Goal: Information Seeking & Learning: Learn about a topic

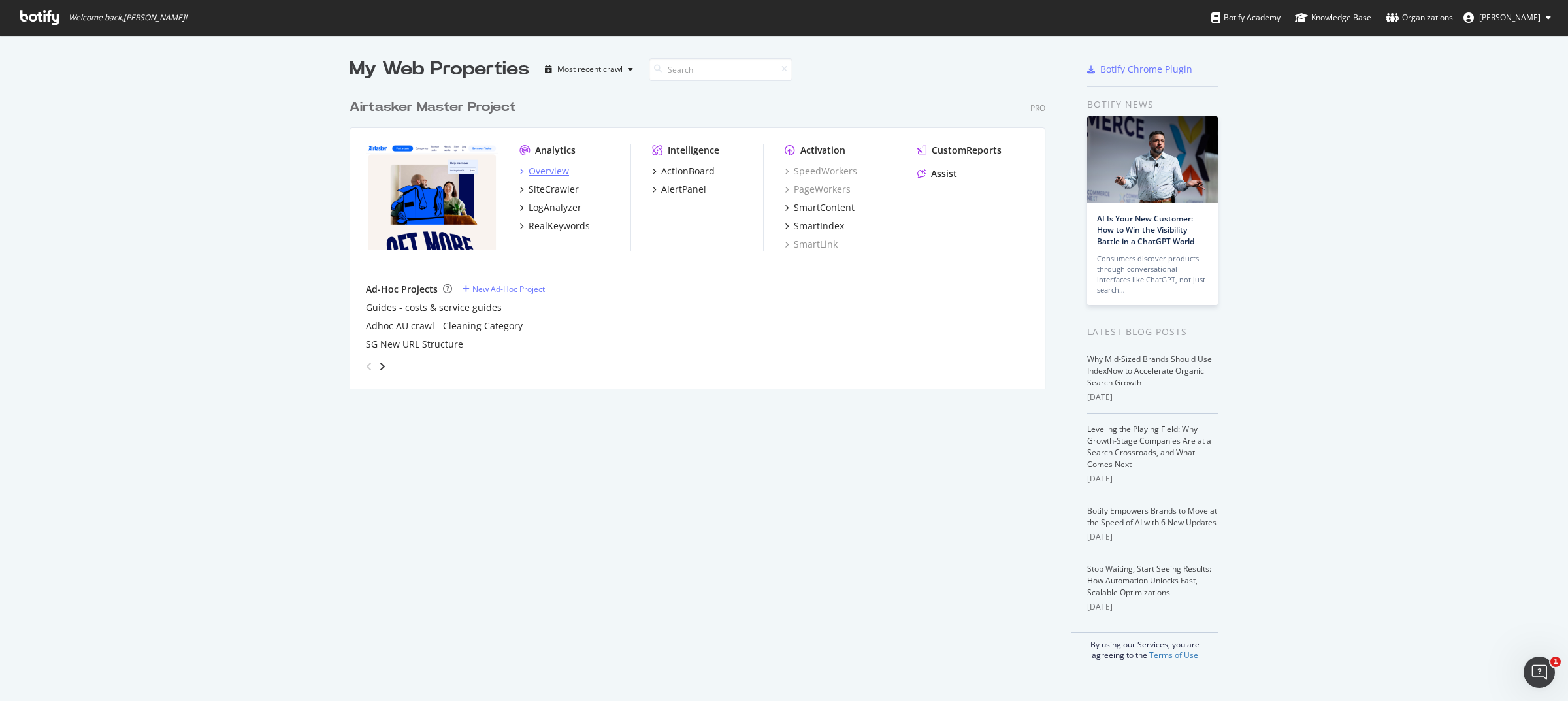
click at [543, 174] on div "Overview" at bounding box center [548, 171] width 40 height 13
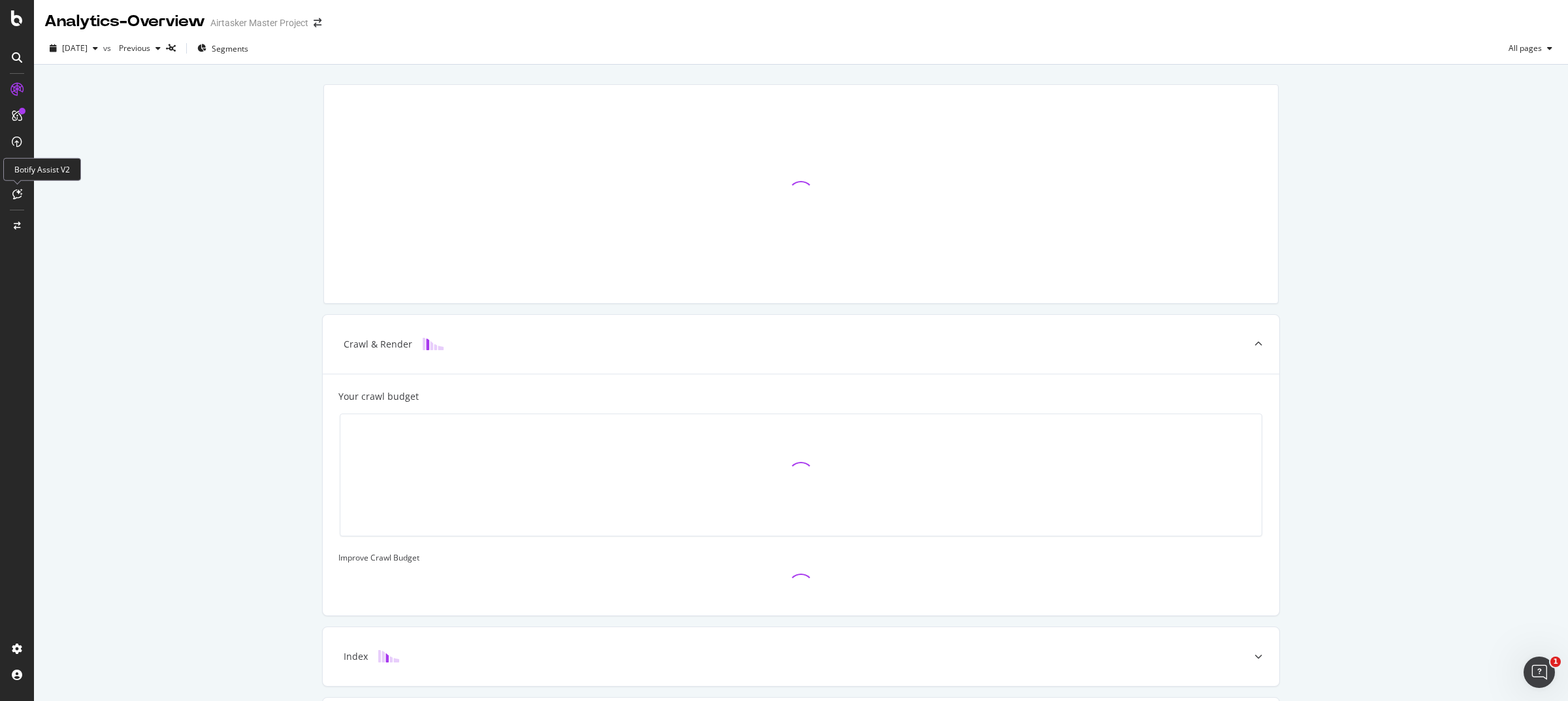
click at [16, 195] on icon at bounding box center [17, 194] width 9 height 10
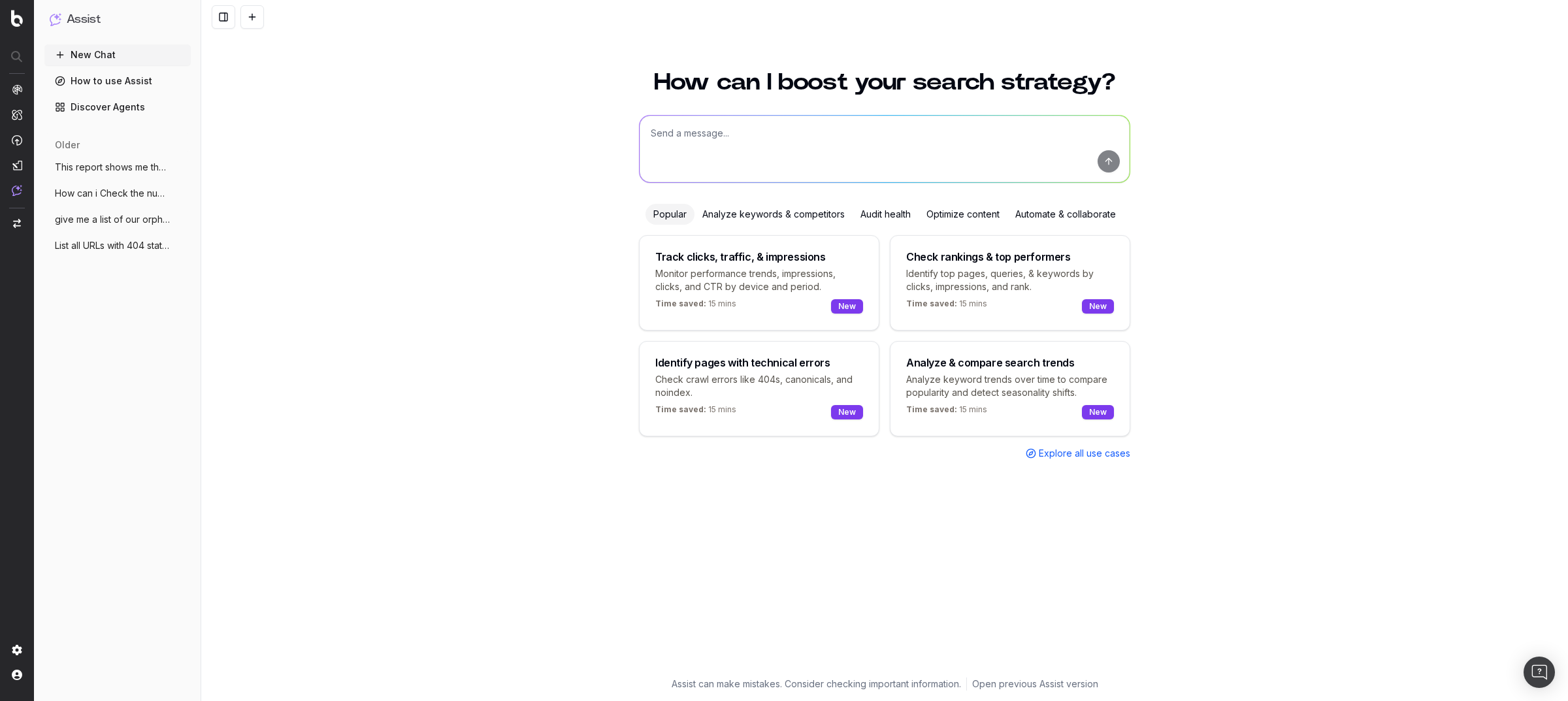
click at [853, 123] on textarea at bounding box center [885, 149] width 490 height 66
paste textarea "how to check content similarity in botify"
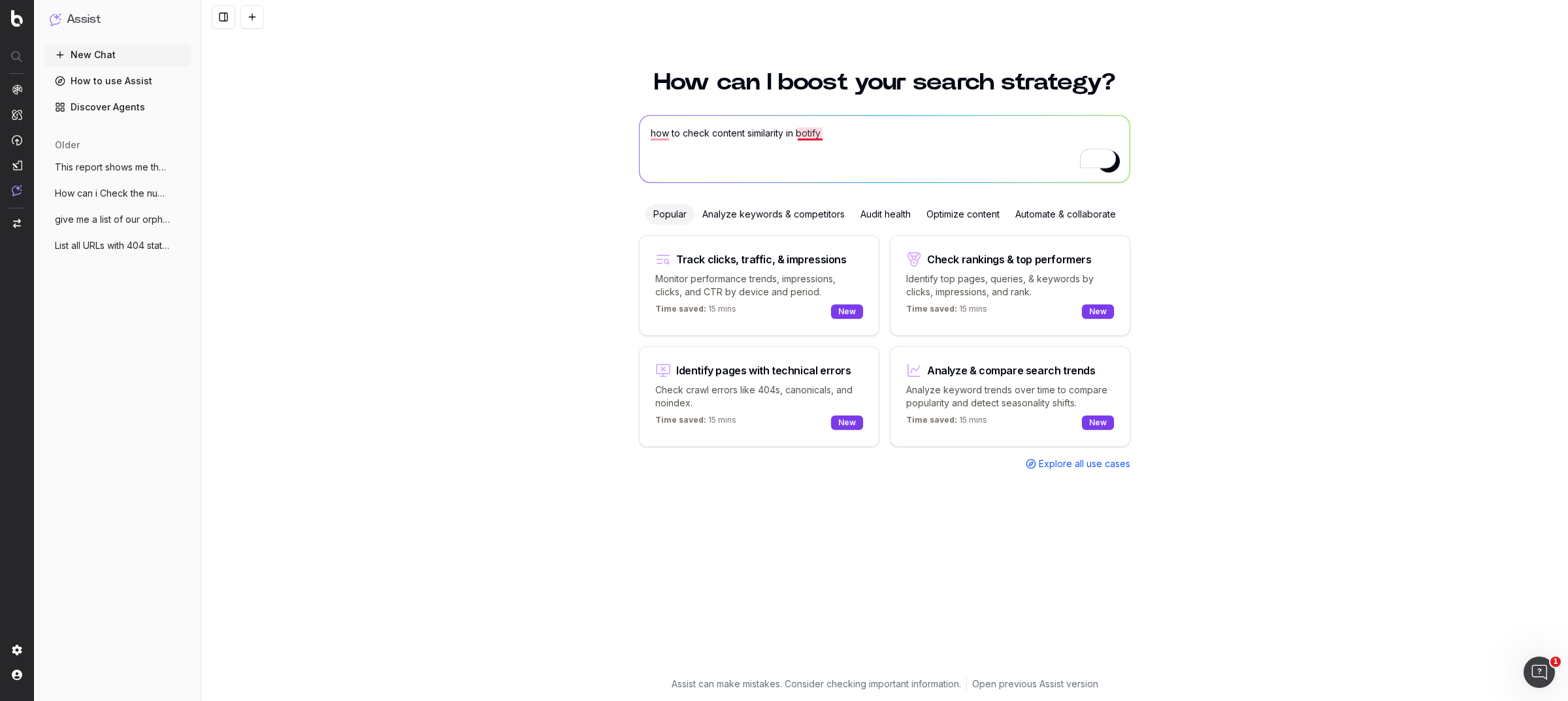
drag, startPoint x: 788, startPoint y: 136, endPoint x: 861, endPoint y: 133, distance: 73.1
click at [861, 133] on textarea "how to check content similarity in botify" at bounding box center [885, 149] width 490 height 66
type textarea "how to check content similarity percentage"
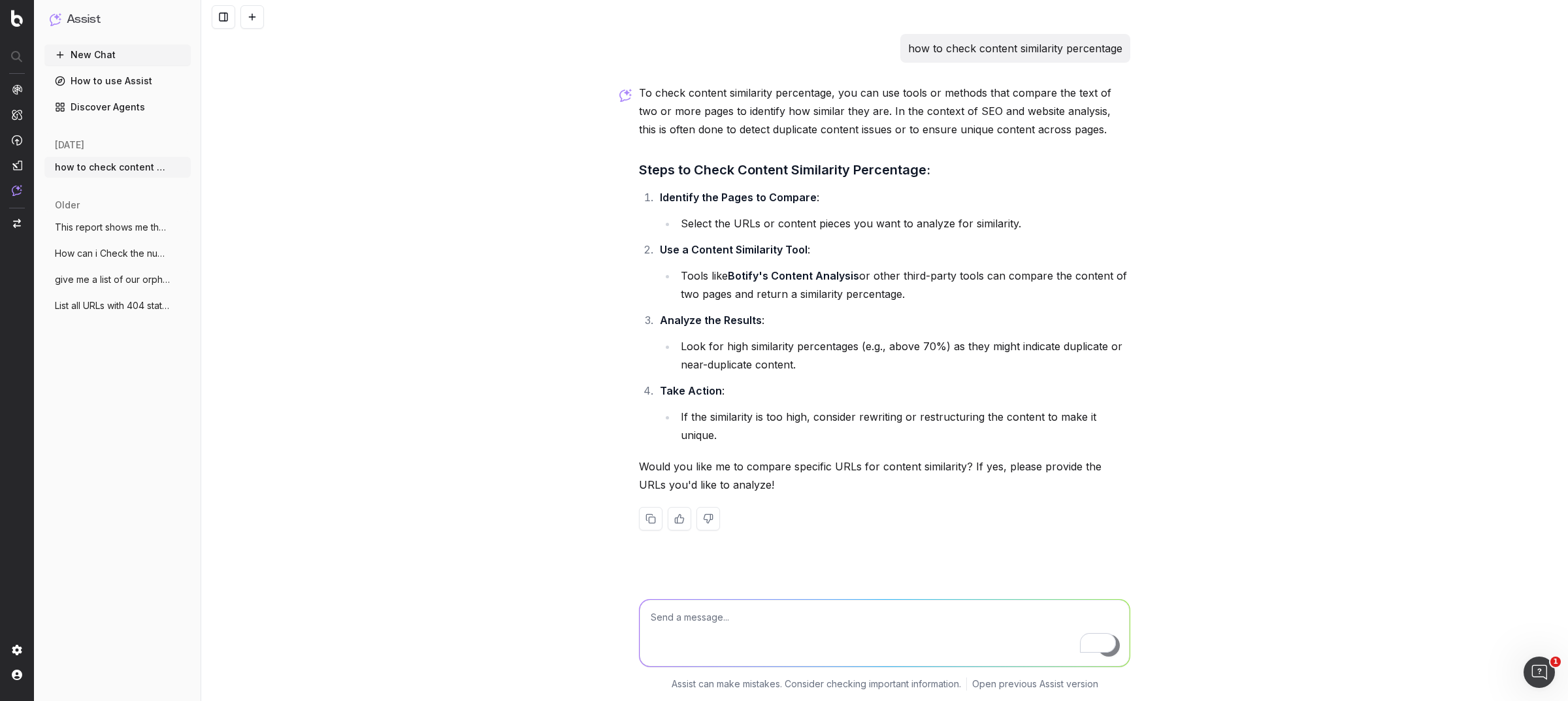
drag, startPoint x: 742, startPoint y: 252, endPoint x: 825, endPoint y: 252, distance: 83.0
click at [792, 254] on strong "Use a Content Similarity Tool" at bounding box center [733, 250] width 148 height 13
click at [769, 625] on textarea "To enrich screen reader interactions, please activate Accessibility in Grammarl…" at bounding box center [885, 633] width 490 height 66
type textarea "provide the link of the content similarity too;"
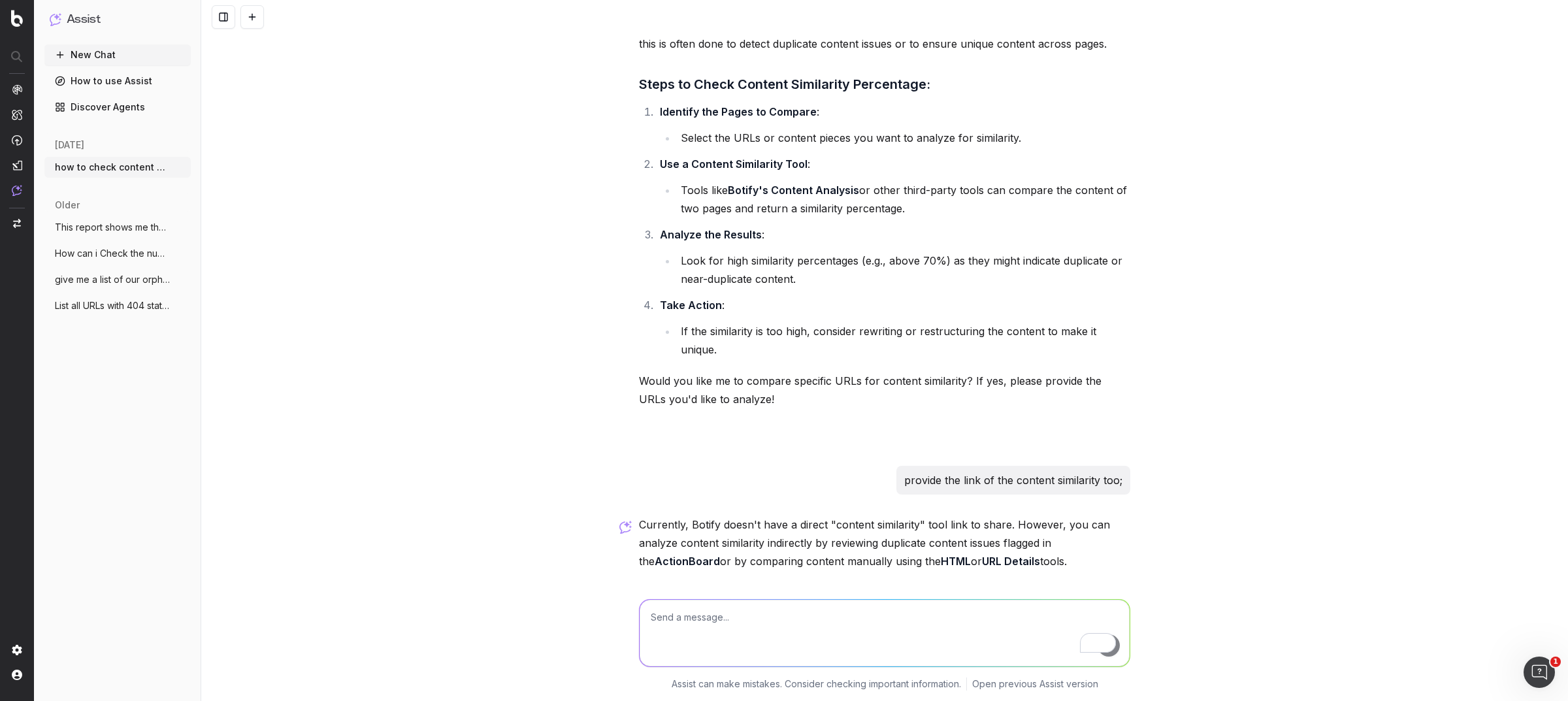
scroll to position [179, 0]
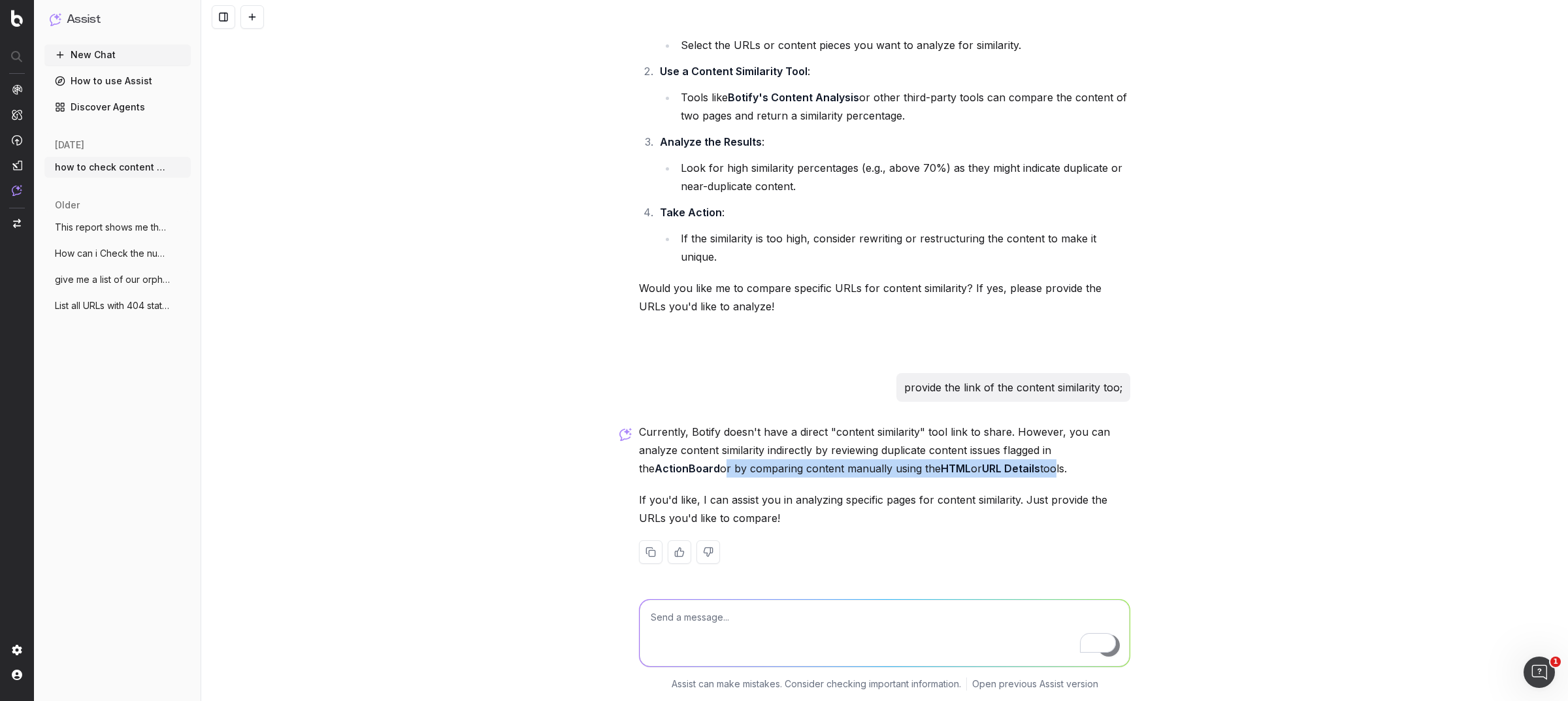
drag, startPoint x: 701, startPoint y: 469, endPoint x: 1036, endPoint y: 462, distance: 335.1
click at [1036, 462] on p "Currently, Botify doesn't have a direct "content similarity" tool link to share…" at bounding box center [885, 450] width 491 height 55
click at [1051, 464] on p "Currently, Botify doesn't have a direct "content similarity" tool link to share…" at bounding box center [885, 450] width 491 height 55
click at [776, 636] on textarea "To enrich screen reader interactions, please activate Accessibility in Grammarl…" at bounding box center [885, 633] width 490 height 66
paste textarea "[URL][DOMAIN_NAME]"
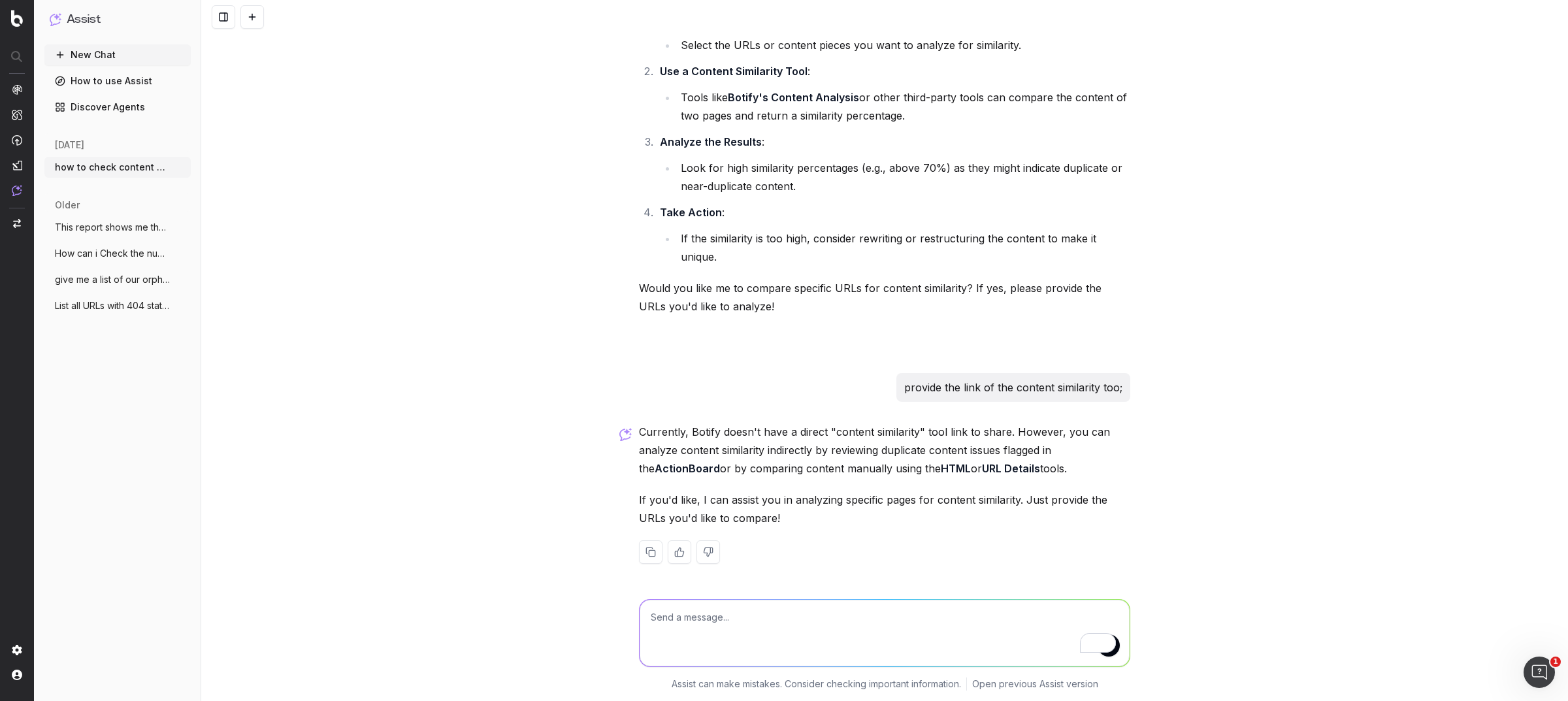
type textarea "[URL][DOMAIN_NAME]"
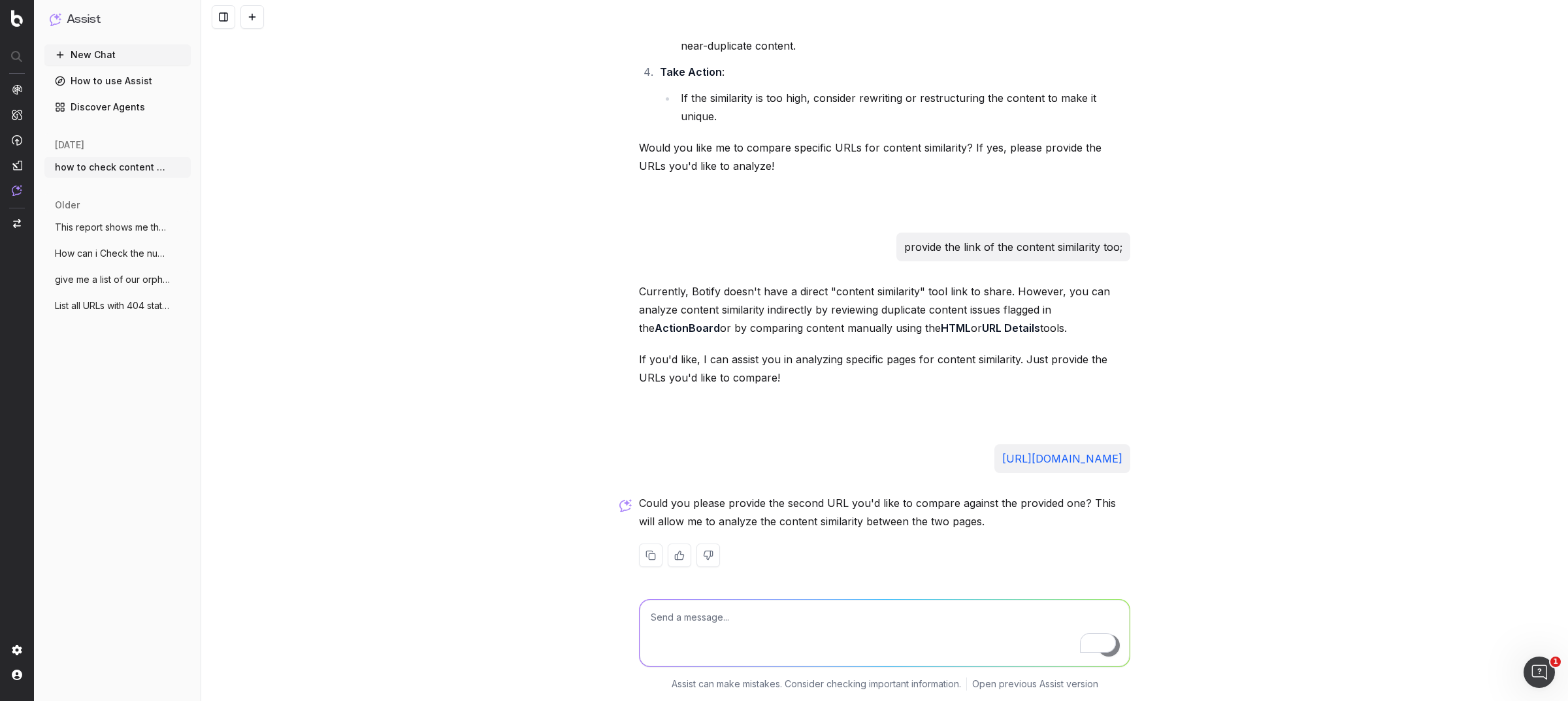
scroll to position [322, 0]
click at [786, 613] on textarea "To enrich screen reader interactions, please activate Accessibility in Grammarl…" at bounding box center [885, 633] width 490 height 66
paste textarea "[URL][DOMAIN_NAME]"
type textarea "[URL][DOMAIN_NAME]"
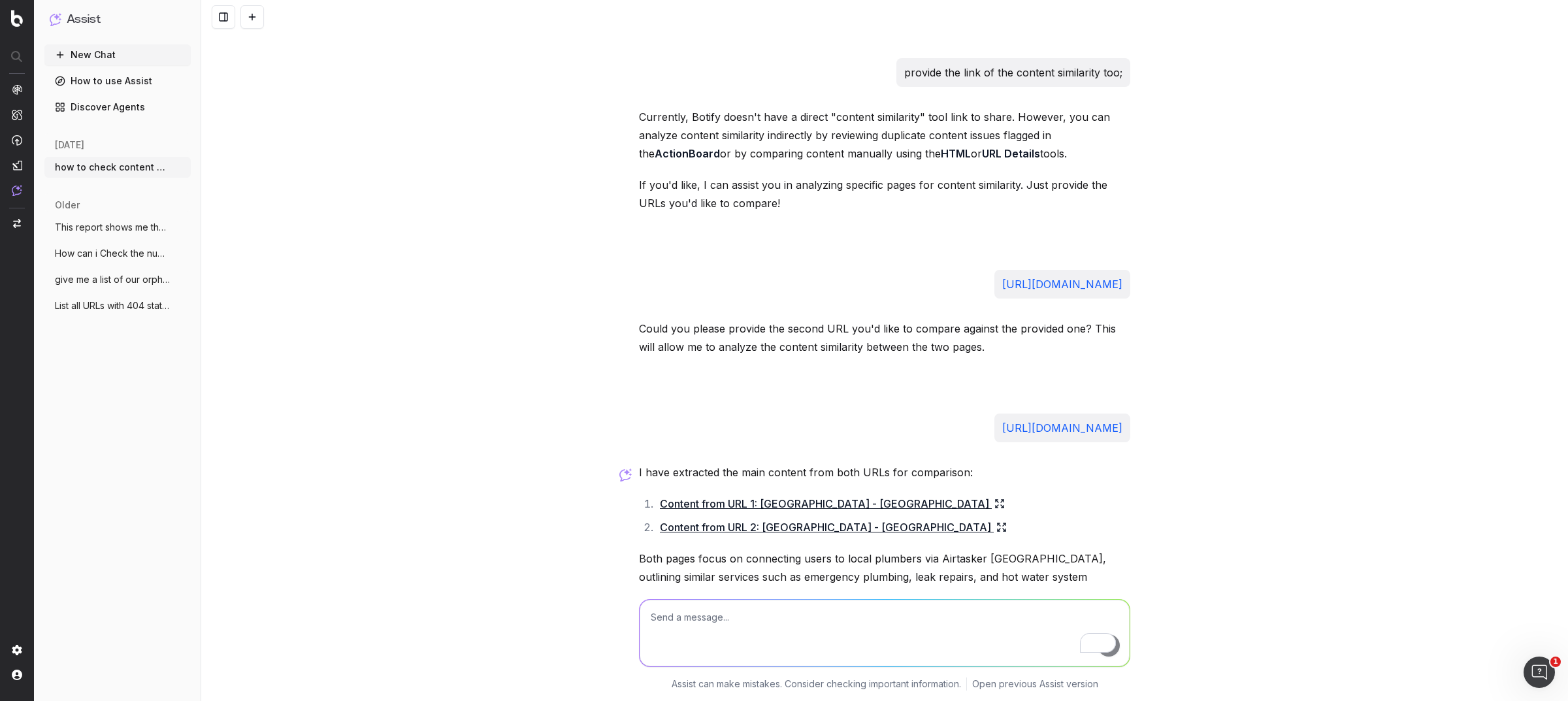
scroll to position [625, 0]
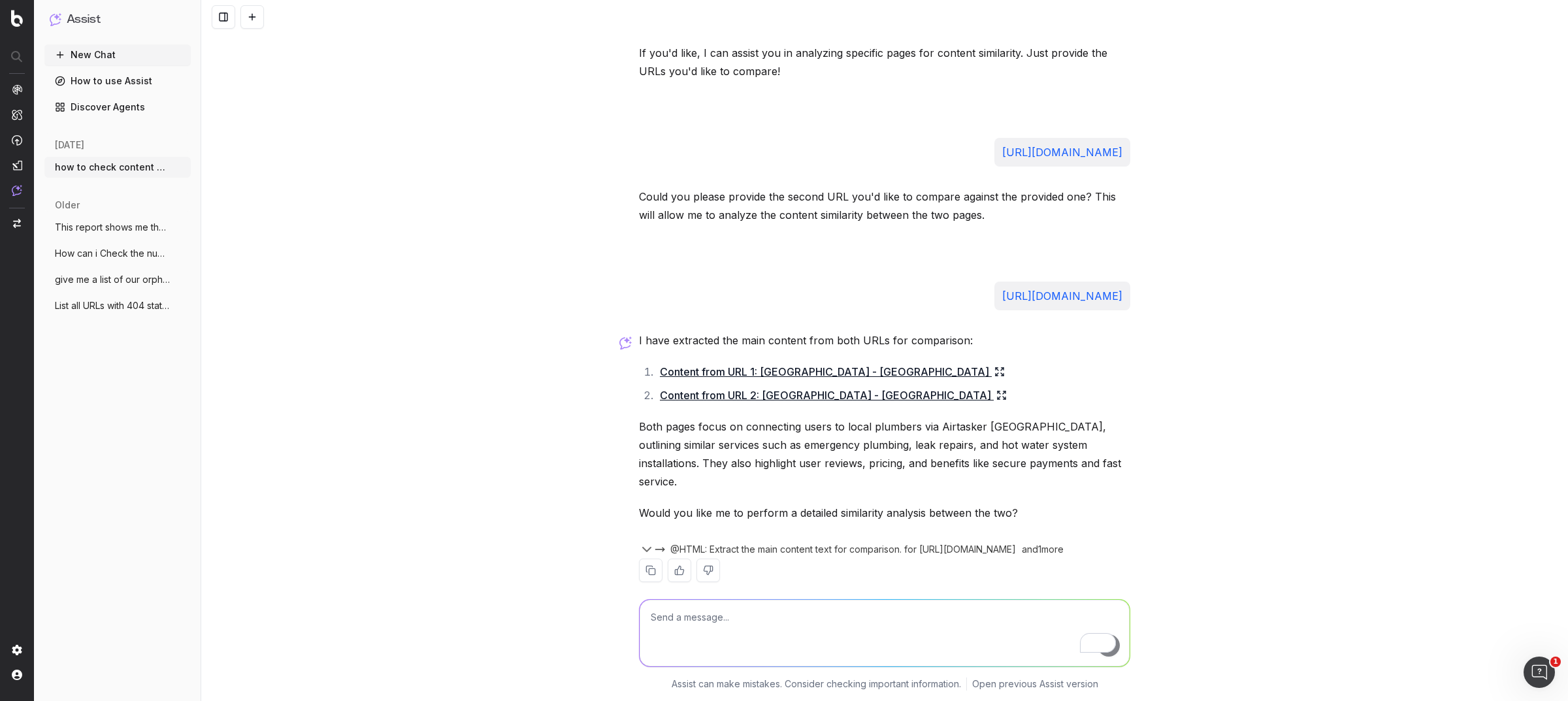
drag, startPoint x: 685, startPoint y: 619, endPoint x: 705, endPoint y: 596, distance: 30.5
click at [686, 619] on textarea "To enrich screen reader interactions, please activate Accessibility in Grammarl…" at bounding box center [885, 633] width 490 height 66
click at [828, 543] on span "@HTML: Extract the main content text for comparison. for https://www.airtasker.…" at bounding box center [842, 549] width 345 height 13
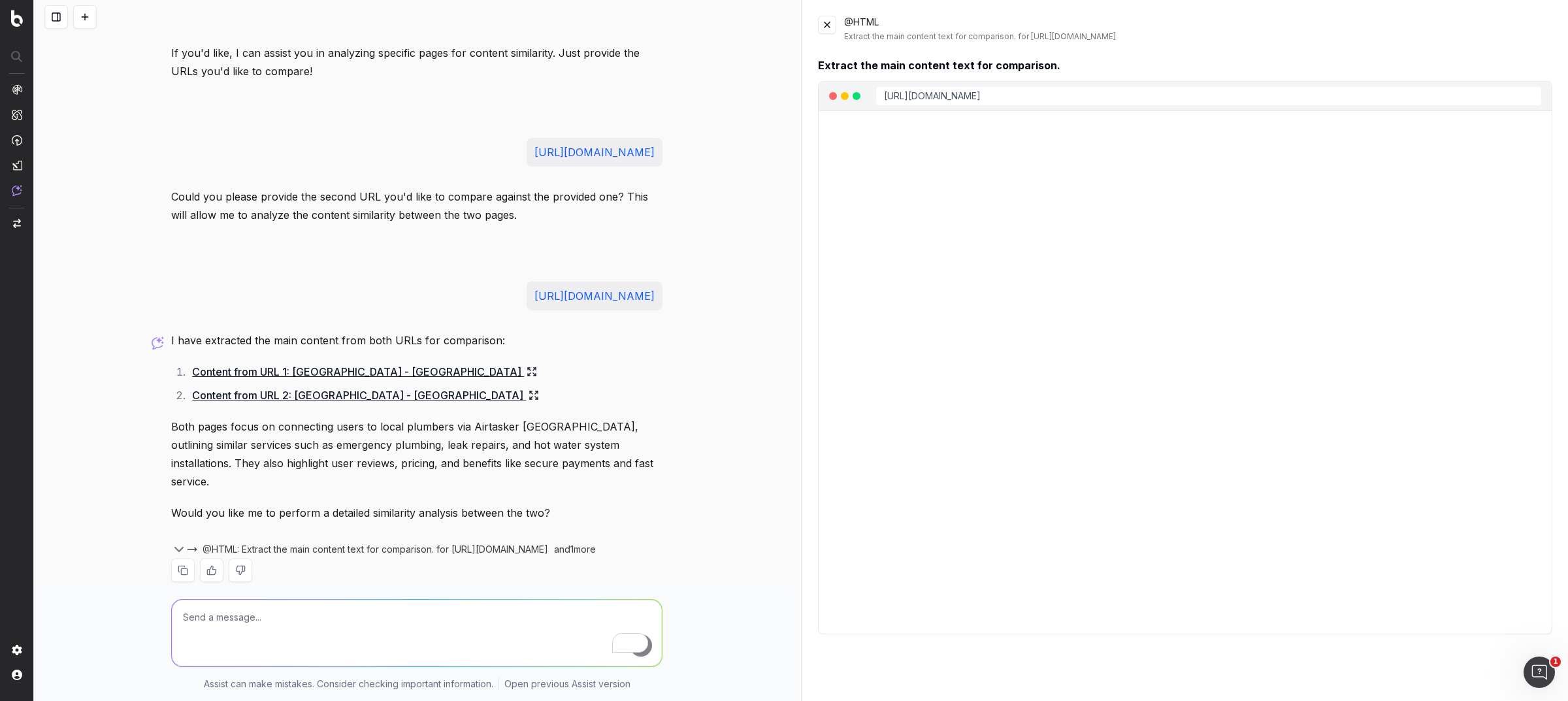
click at [833, 17] on button at bounding box center [826, 24] width 18 height 18
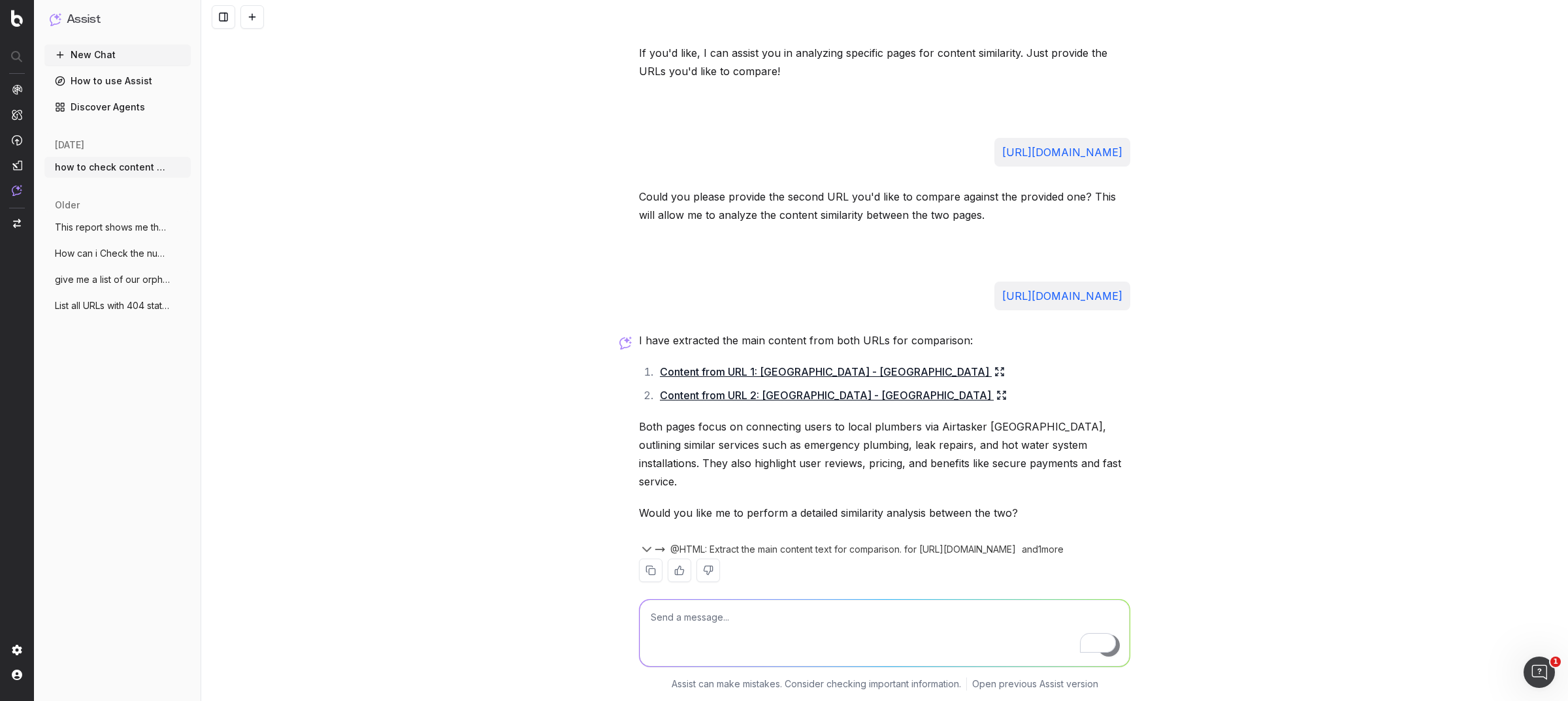
click at [727, 637] on textarea "To enrich screen reader interactions, please activate Accessibility in Grammarl…" at bounding box center [885, 633] width 490 height 66
click at [726, 637] on textarea "To enrich screen reader interactions, please activate Accessibility in Grammarl…" at bounding box center [885, 633] width 490 height 66
paste textarea "Content similarity %"
type textarea "provide Content similarity %"
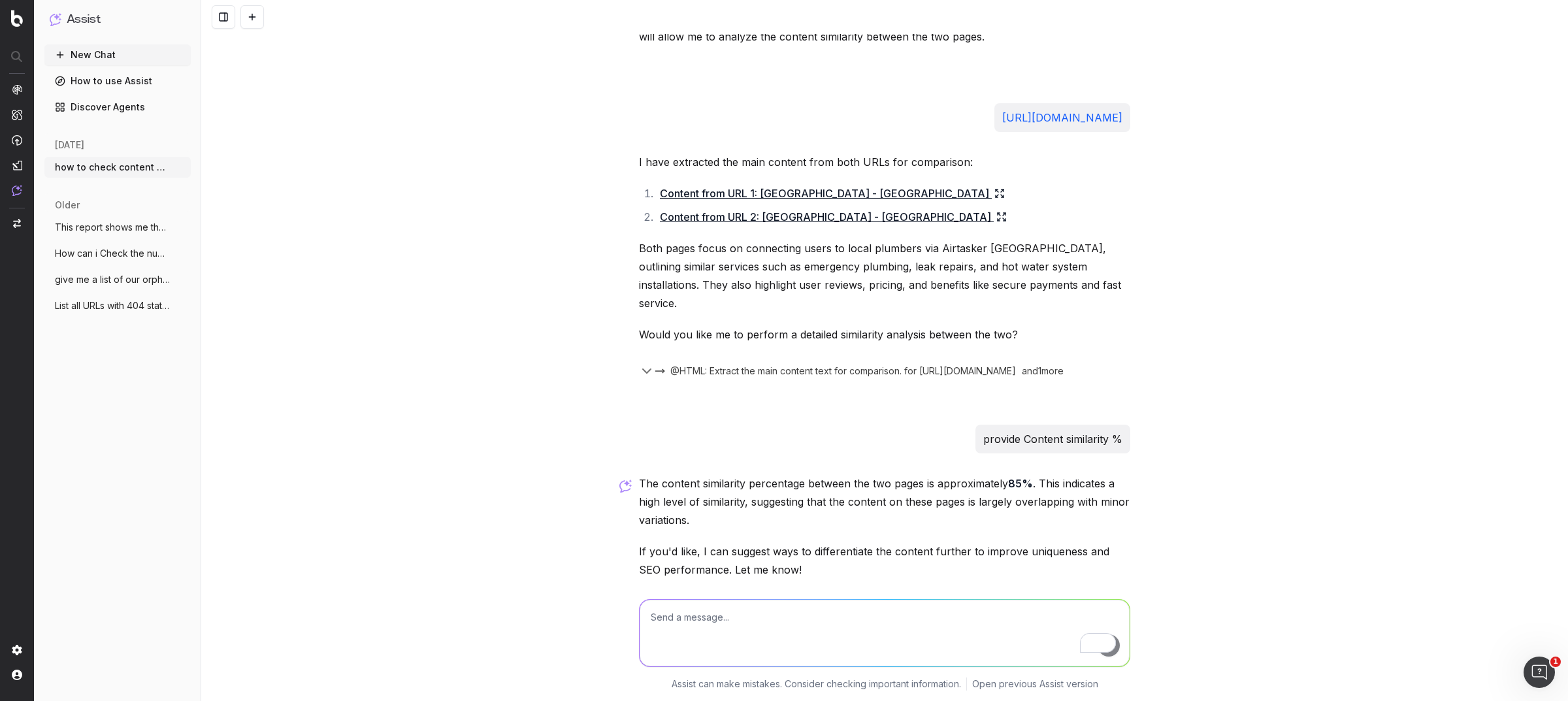
scroll to position [817, 0]
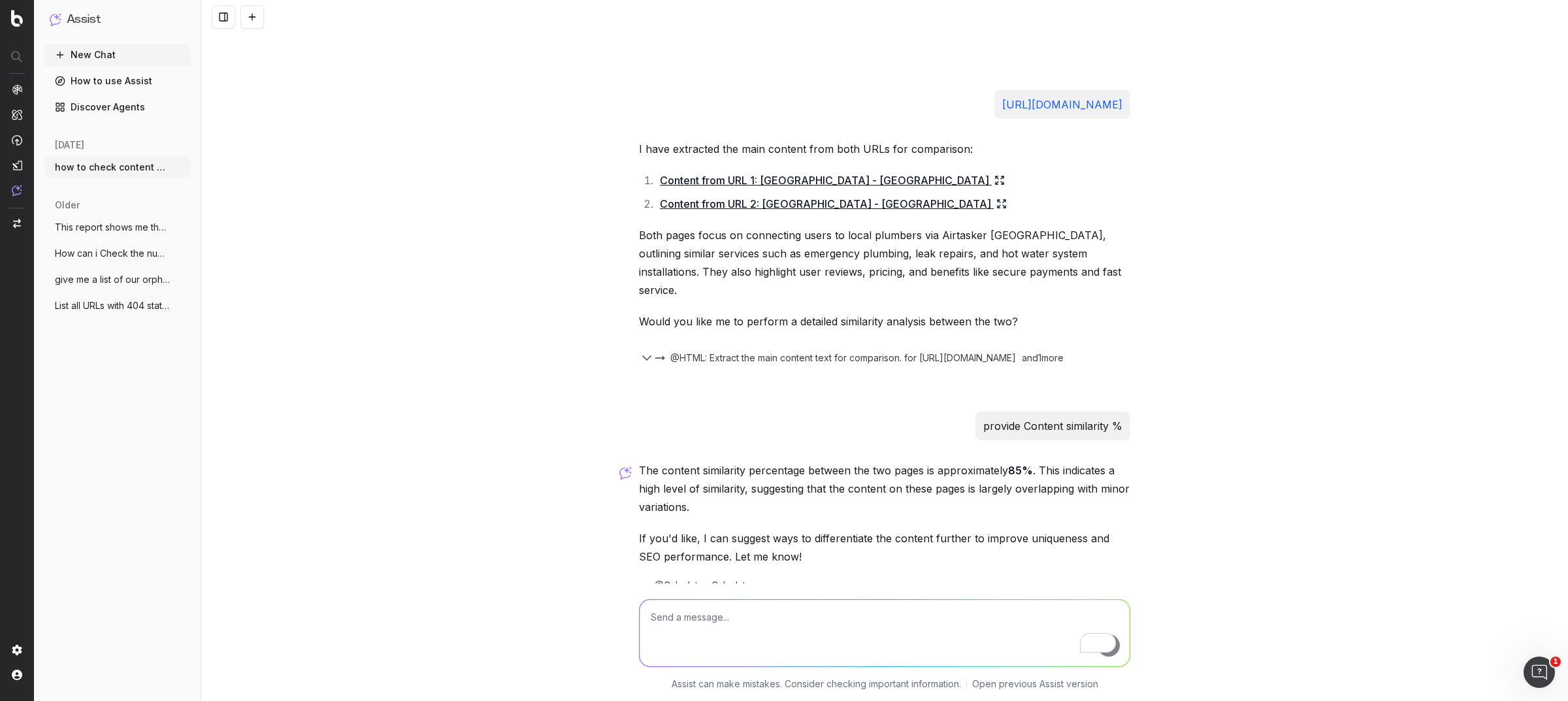
click at [664, 579] on span "@Calculator: Calculator" at bounding box center [705, 586] width 100 height 13
drag, startPoint x: 649, startPoint y: 564, endPoint x: 772, endPoint y: 564, distance: 123.0
click at [771, 579] on div "@Calculator: Calculator" at bounding box center [885, 586] width 491 height 13
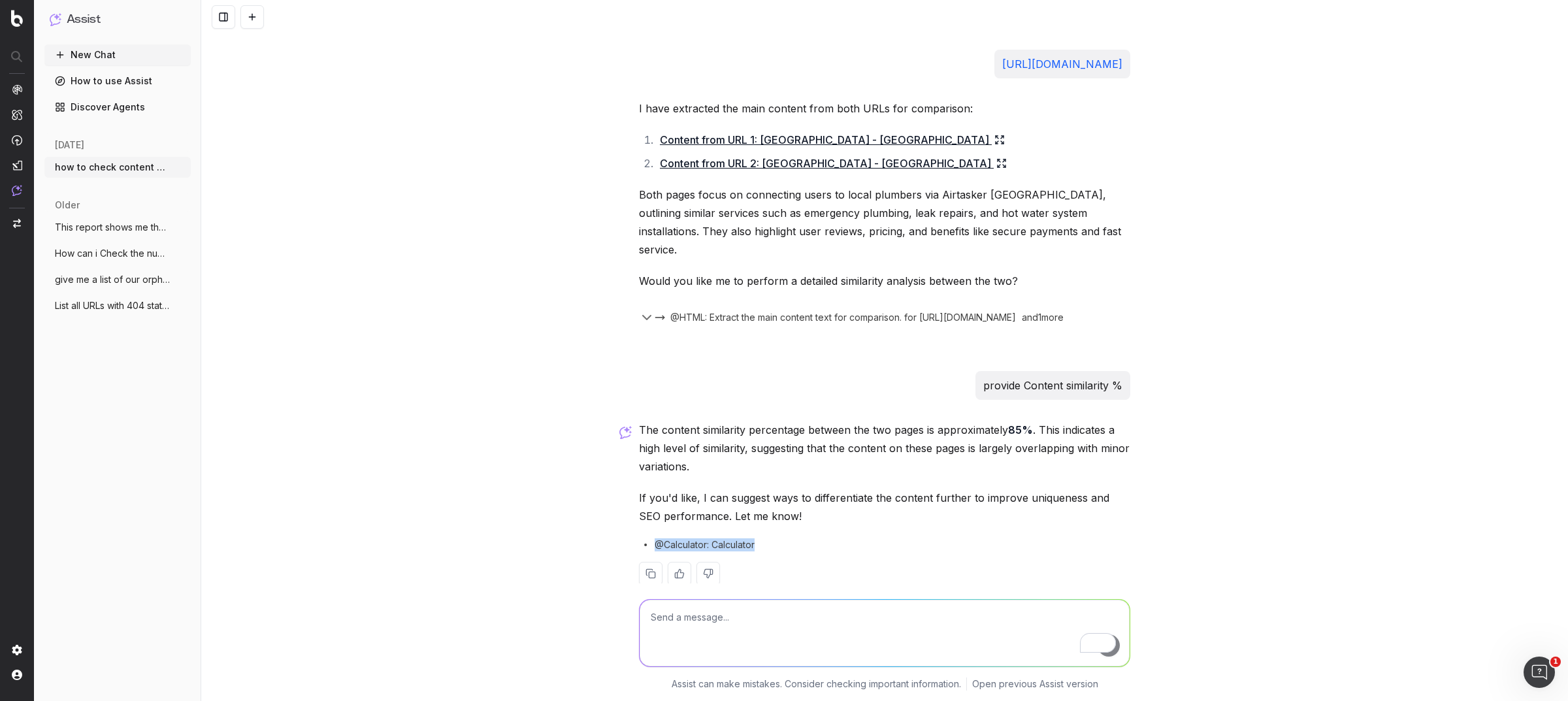
scroll to position [861, 0]
click at [1061, 417] on p "The content similarity percentage between the two pages is approximately 85% . …" at bounding box center [885, 444] width 491 height 55
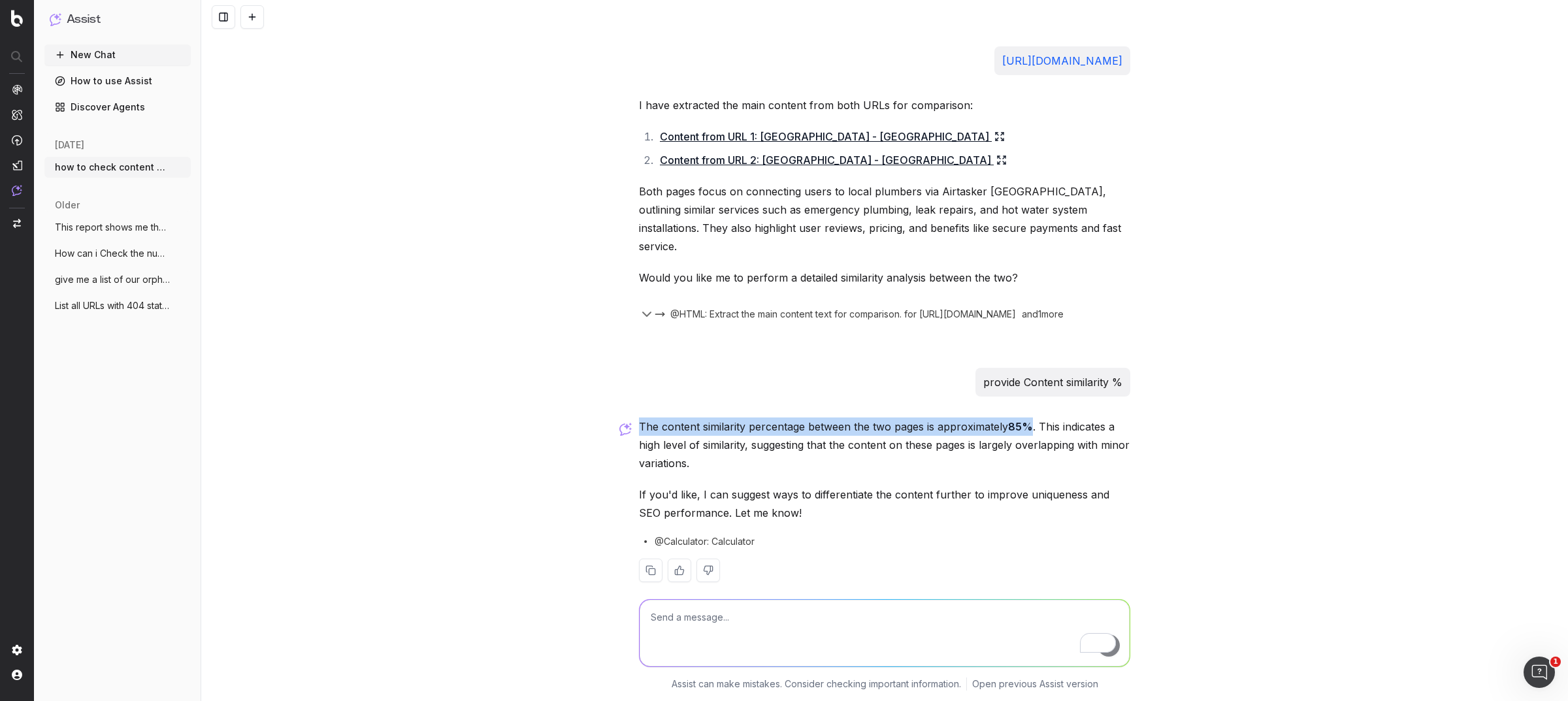
drag, startPoint x: 634, startPoint y: 405, endPoint x: 1024, endPoint y: 403, distance: 390.0
click at [1024, 417] on p "The content similarity percentage between the two pages is approximately 85% . …" at bounding box center [885, 444] width 491 height 55
copy p "The content similarity percentage between the two pages is approximately 85%"
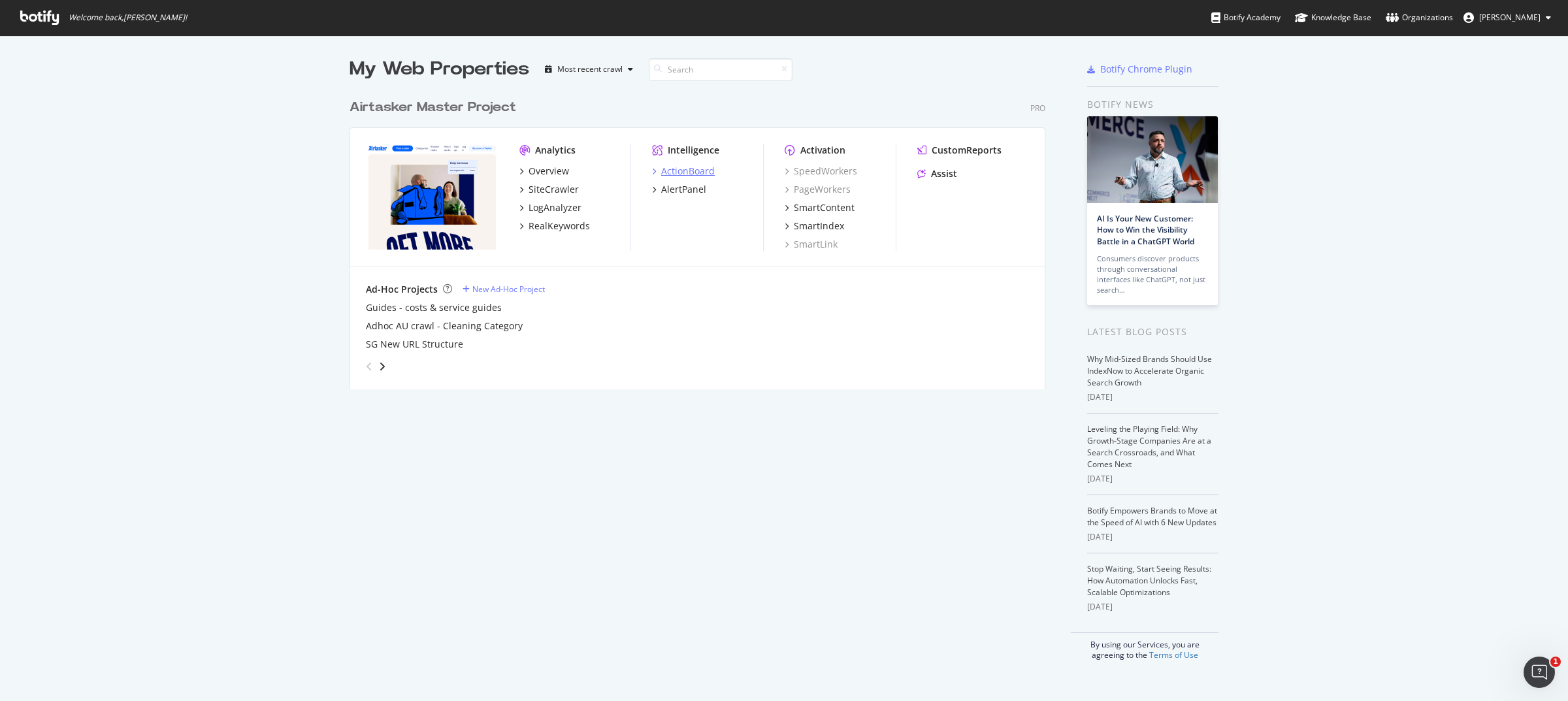
click at [674, 170] on div "ActionBoard" at bounding box center [688, 171] width 54 height 13
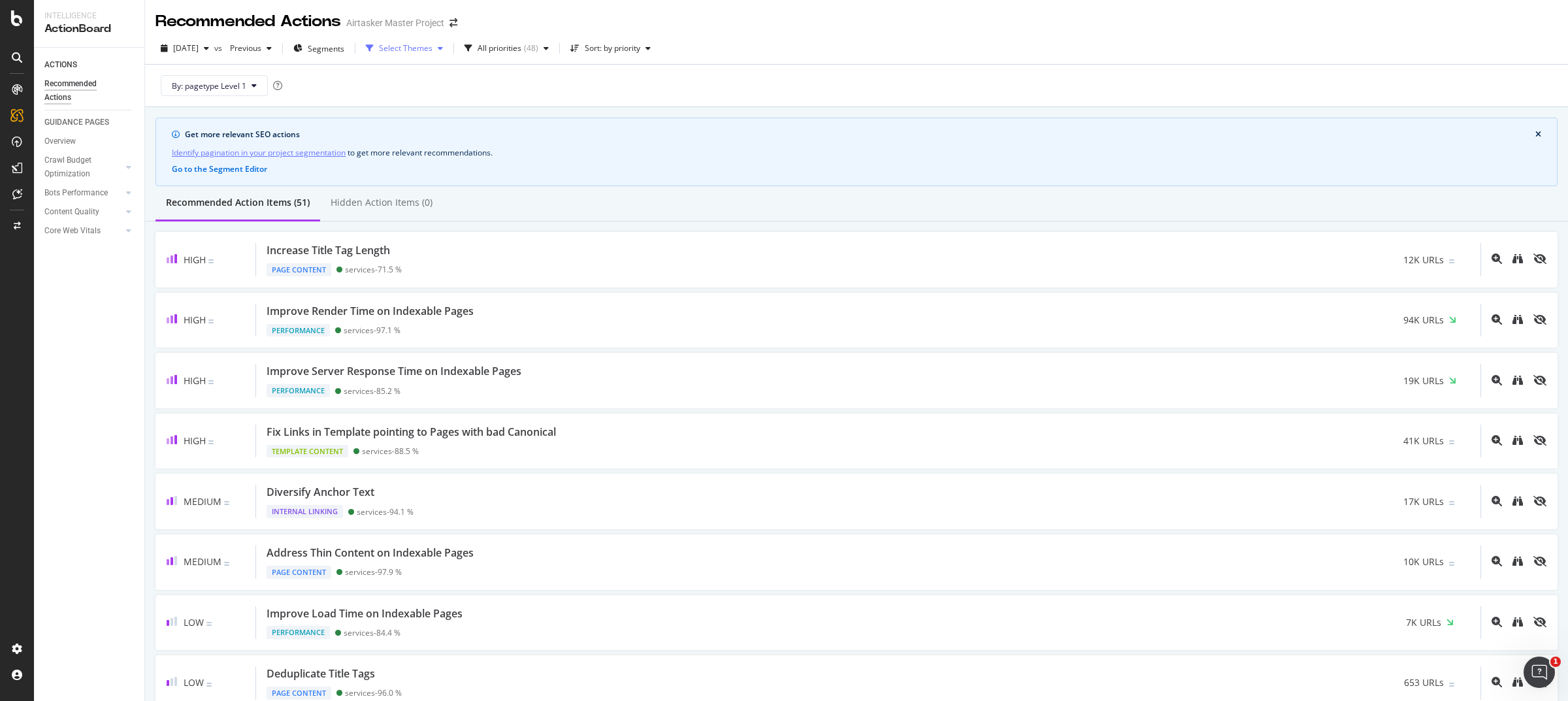
click at [432, 44] on div "Select Themes" at bounding box center [406, 48] width 54 height 8
click at [510, 47] on div "All priorities" at bounding box center [498, 48] width 43 height 8
click at [130, 212] on icon at bounding box center [129, 212] width 6 height 8
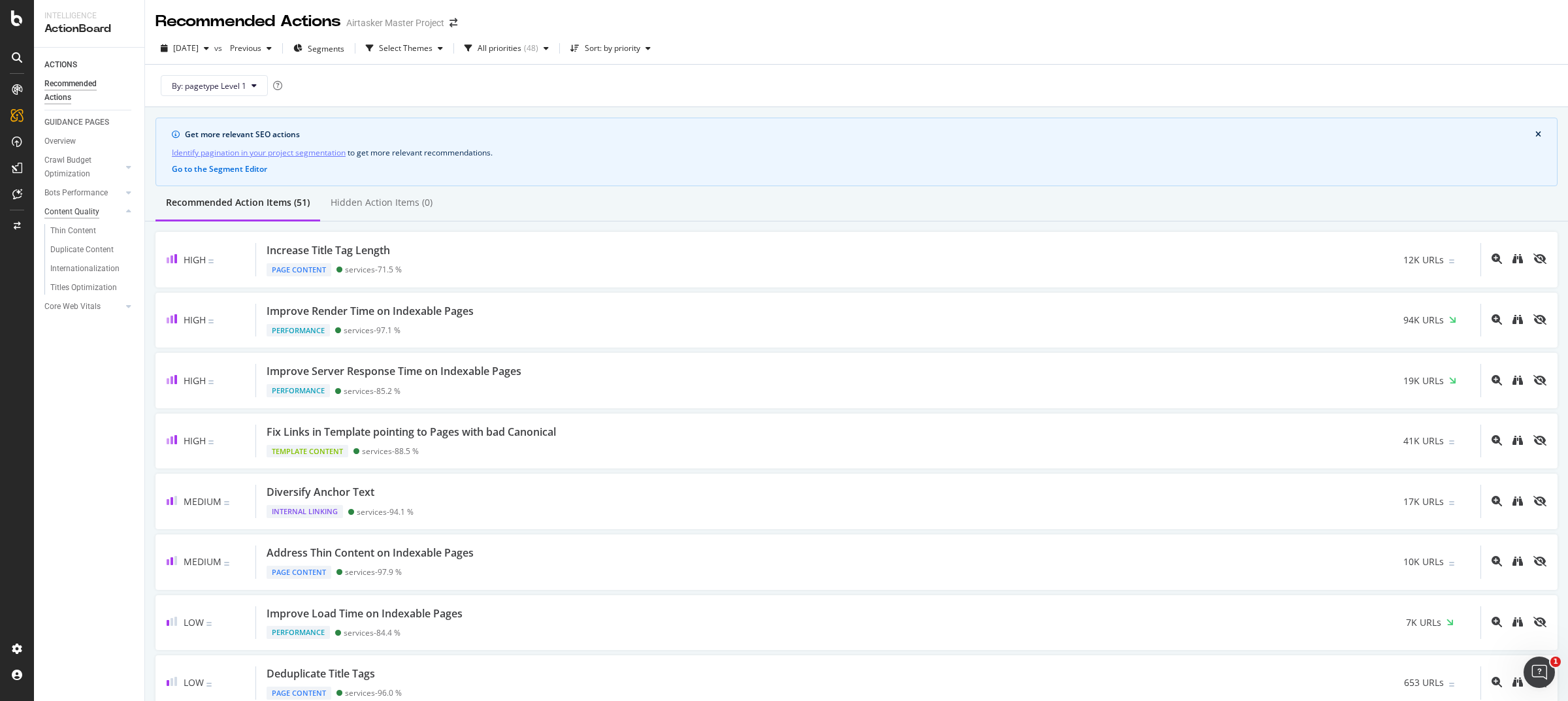
click at [85, 209] on div "Content Quality" at bounding box center [71, 212] width 55 height 13
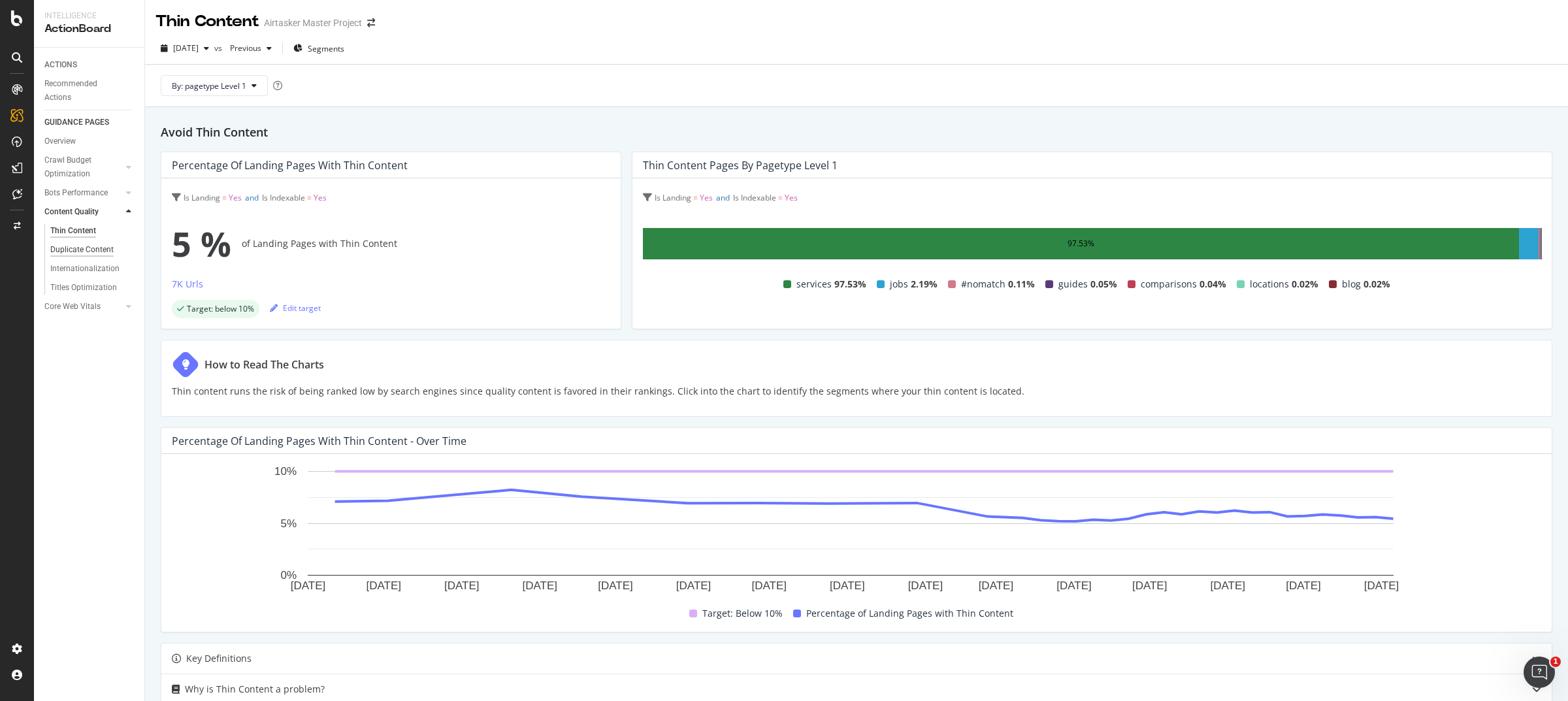
click at [98, 249] on div "Duplicate Content" at bounding box center [82, 250] width 63 height 13
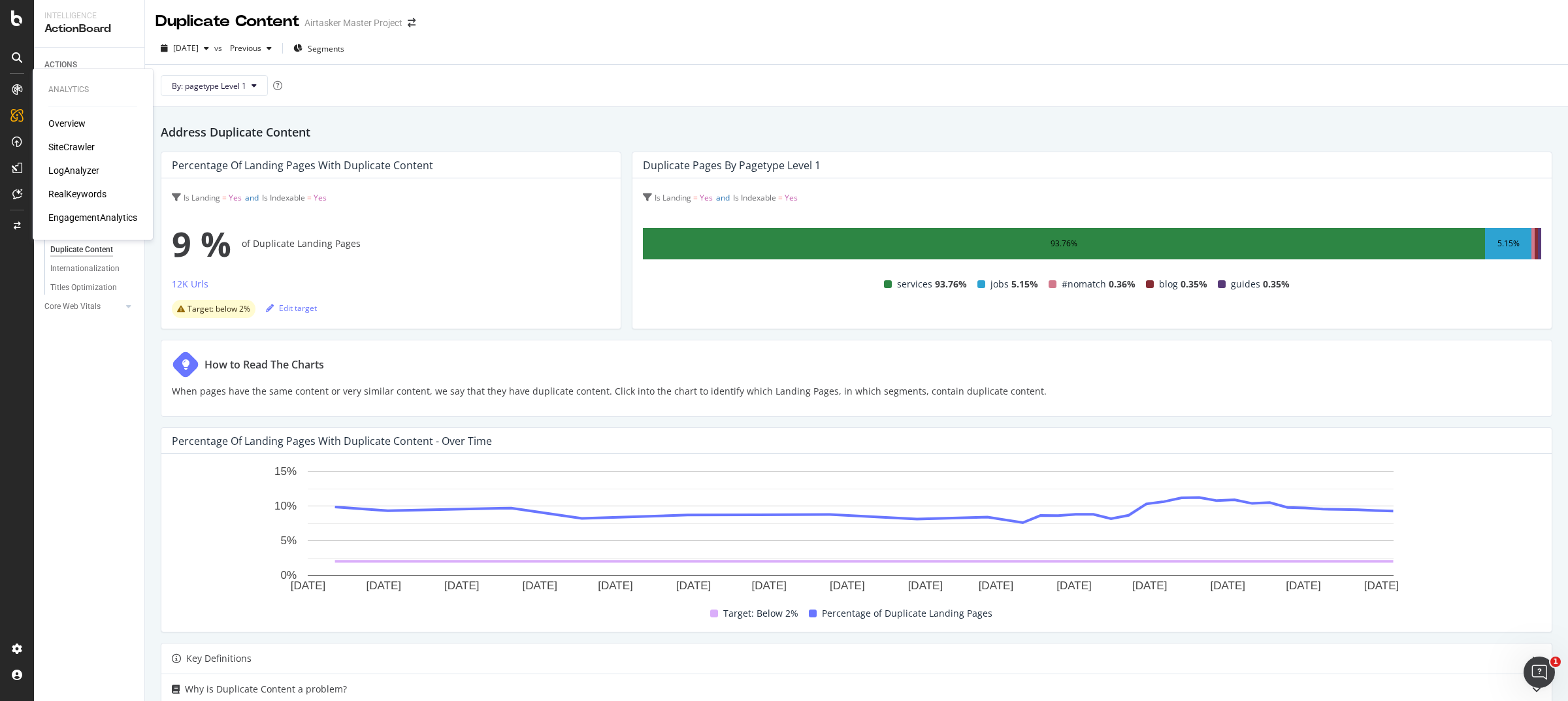
click at [66, 122] on div "Overview" at bounding box center [66, 123] width 37 height 13
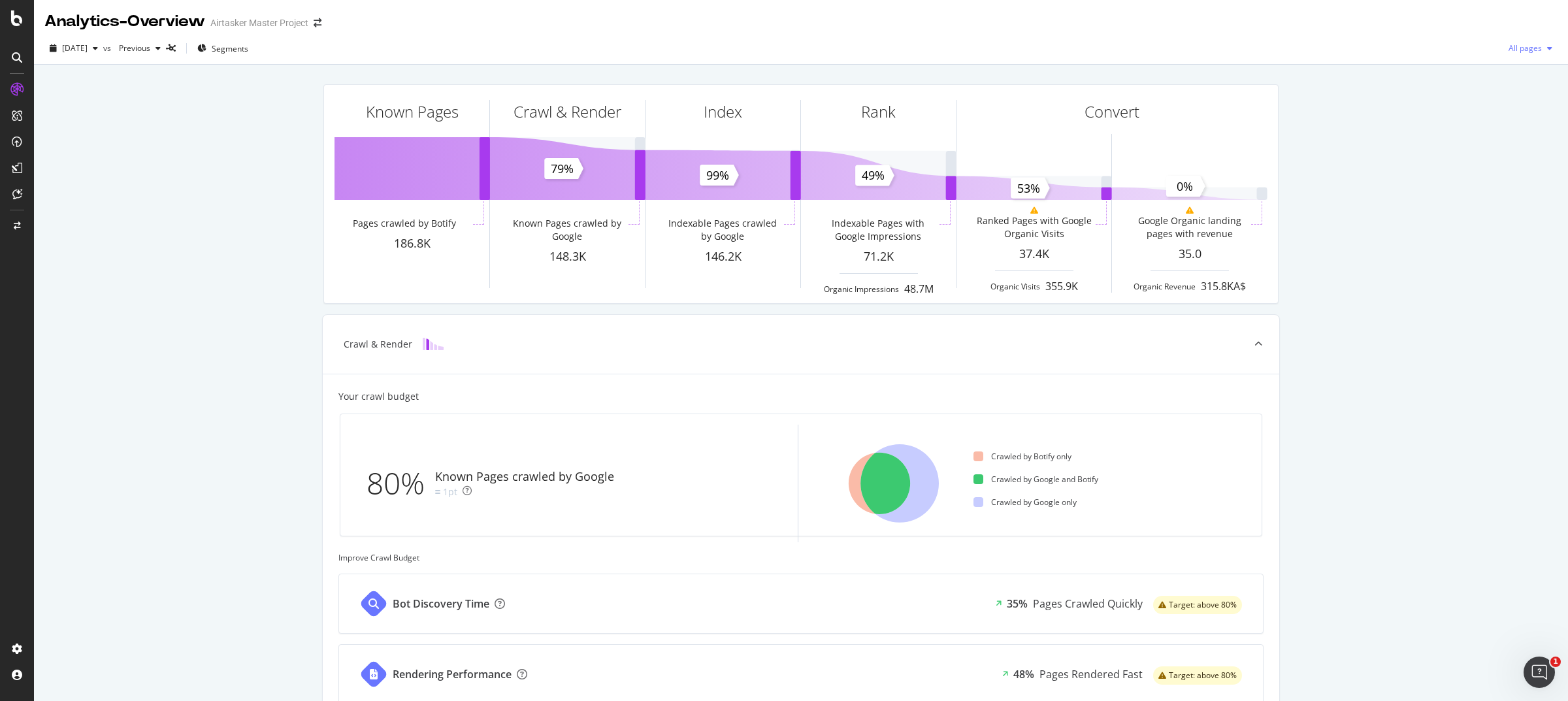
click at [1514, 53] on div "All pages" at bounding box center [1530, 48] width 55 height 20
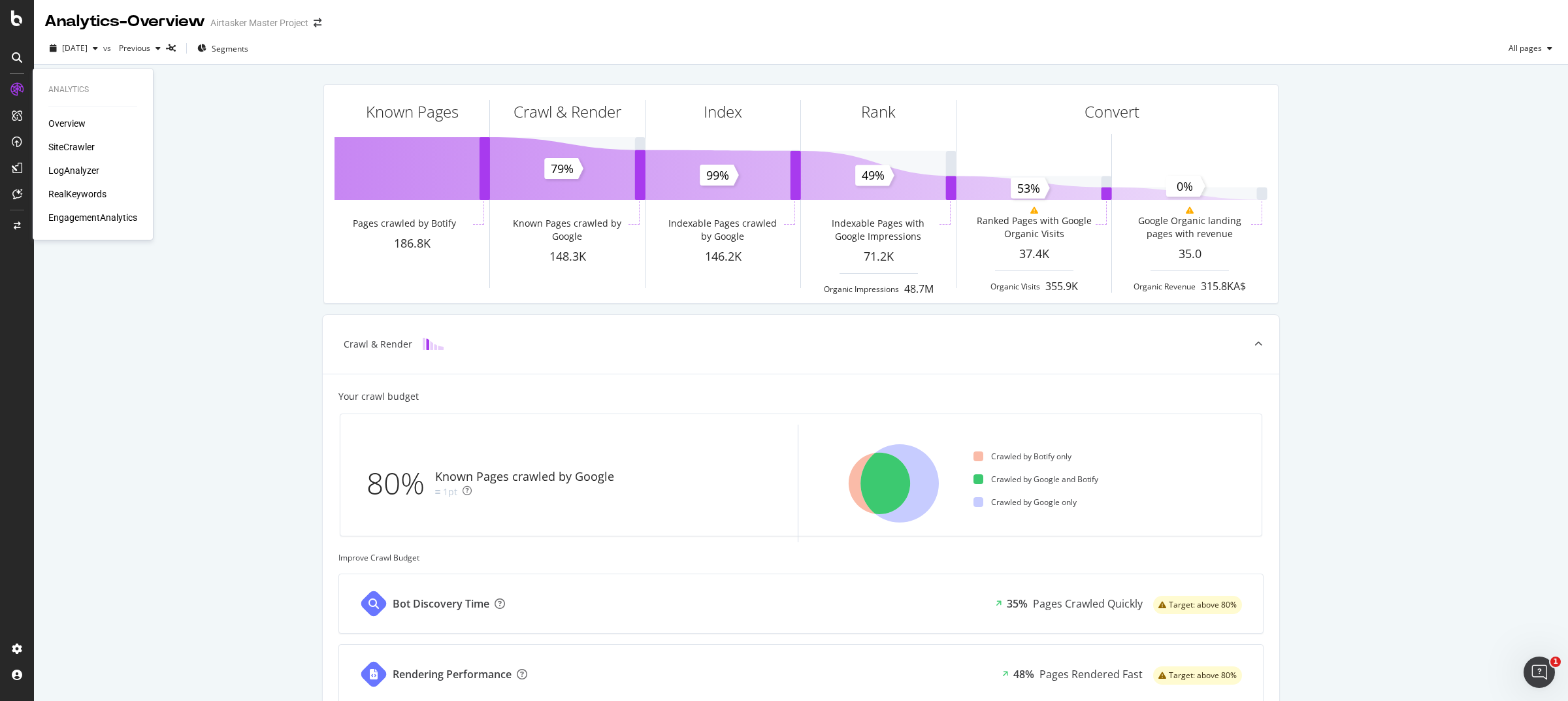
click at [73, 122] on div "Overview" at bounding box center [66, 123] width 37 height 13
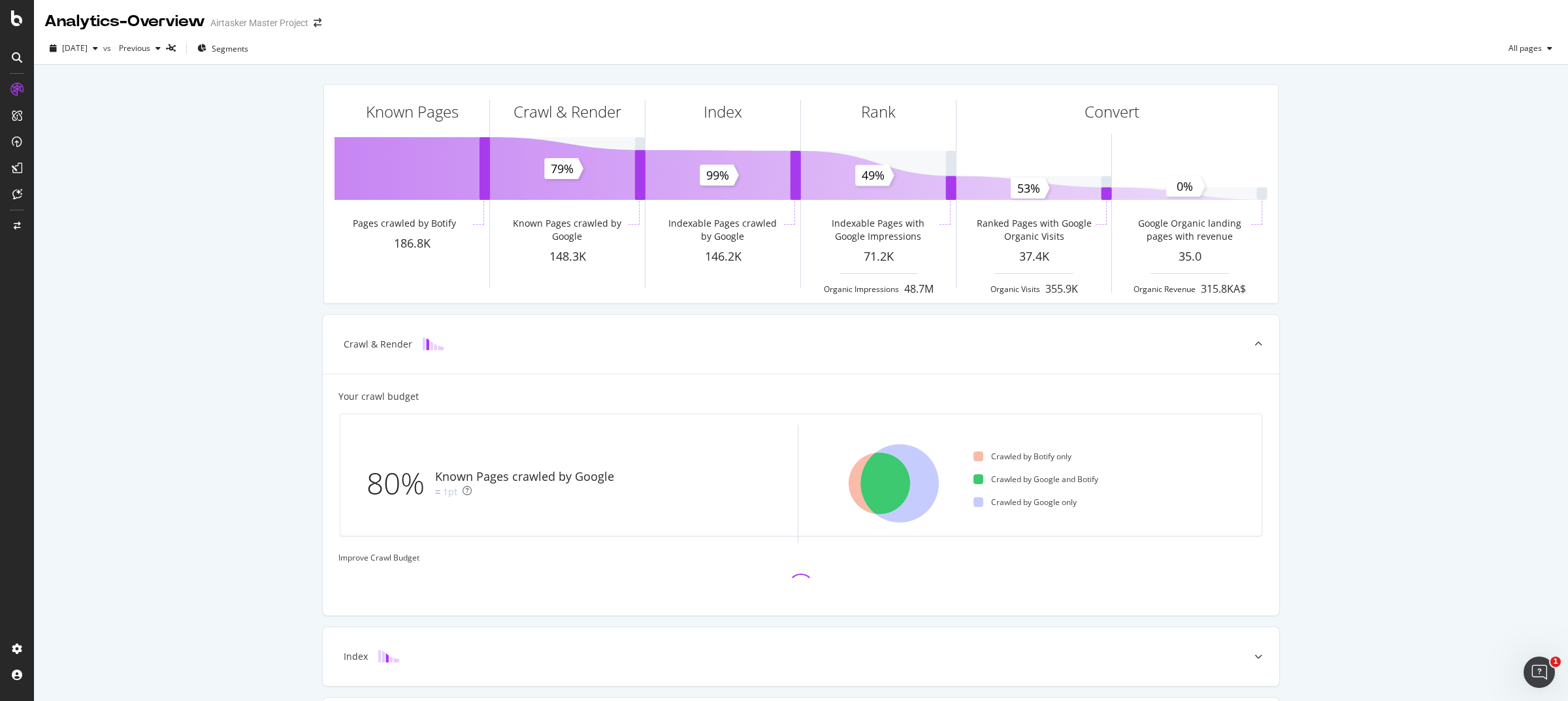
click at [13, 54] on icon at bounding box center [17, 57] width 10 height 10
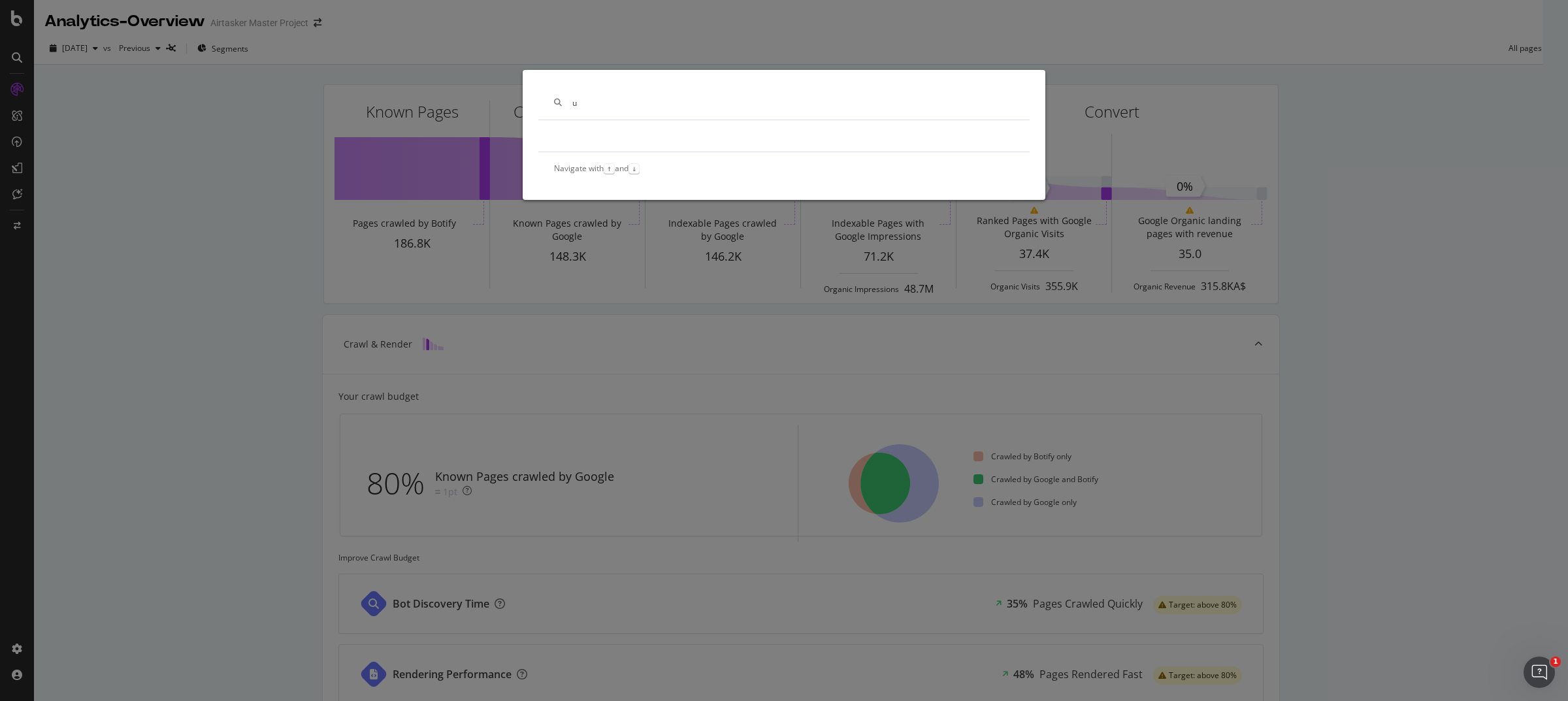
type input "u"
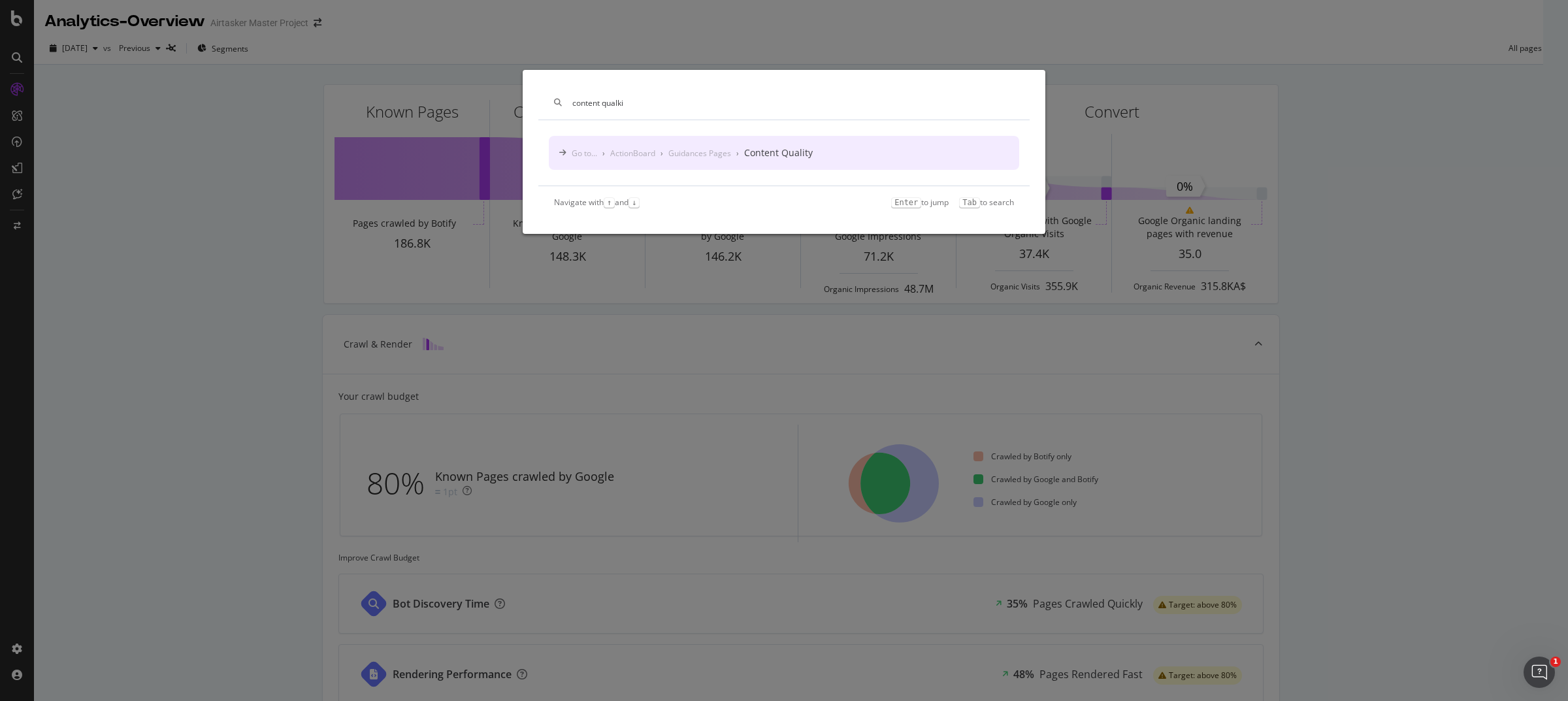
type input "content qualki"
click at [711, 155] on div "Guidances Pages" at bounding box center [699, 153] width 62 height 11
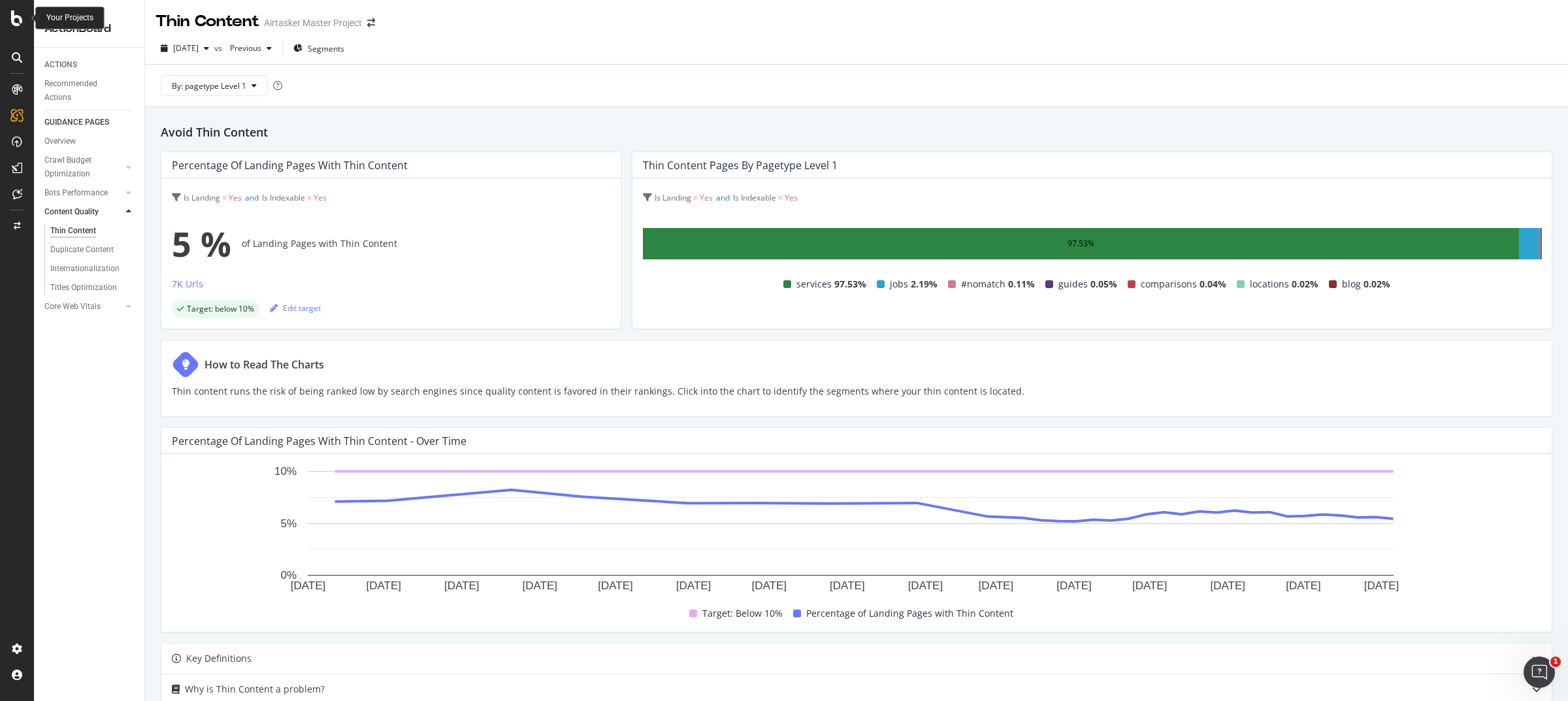
click at [18, 18] on icon at bounding box center [17, 18] width 12 height 16
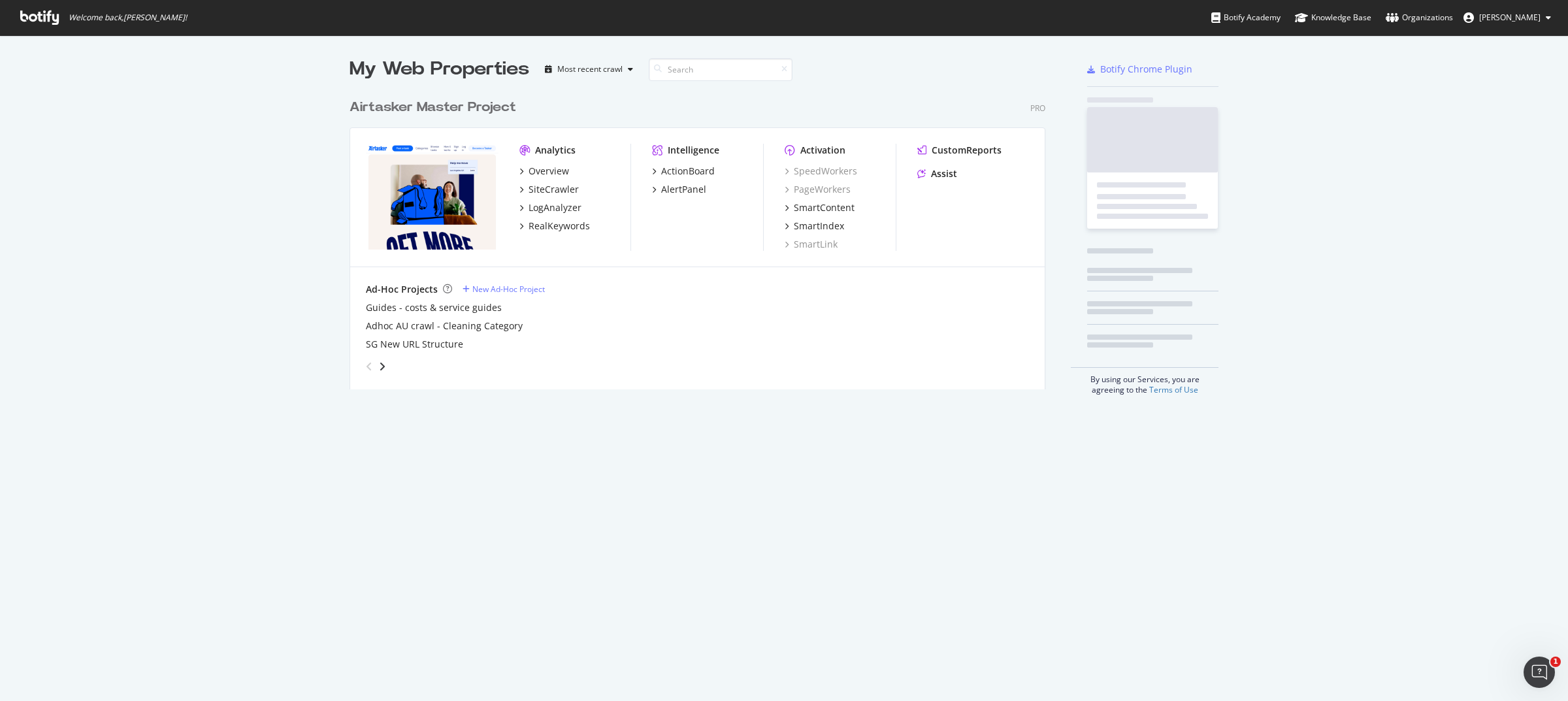
scroll to position [689, 1543]
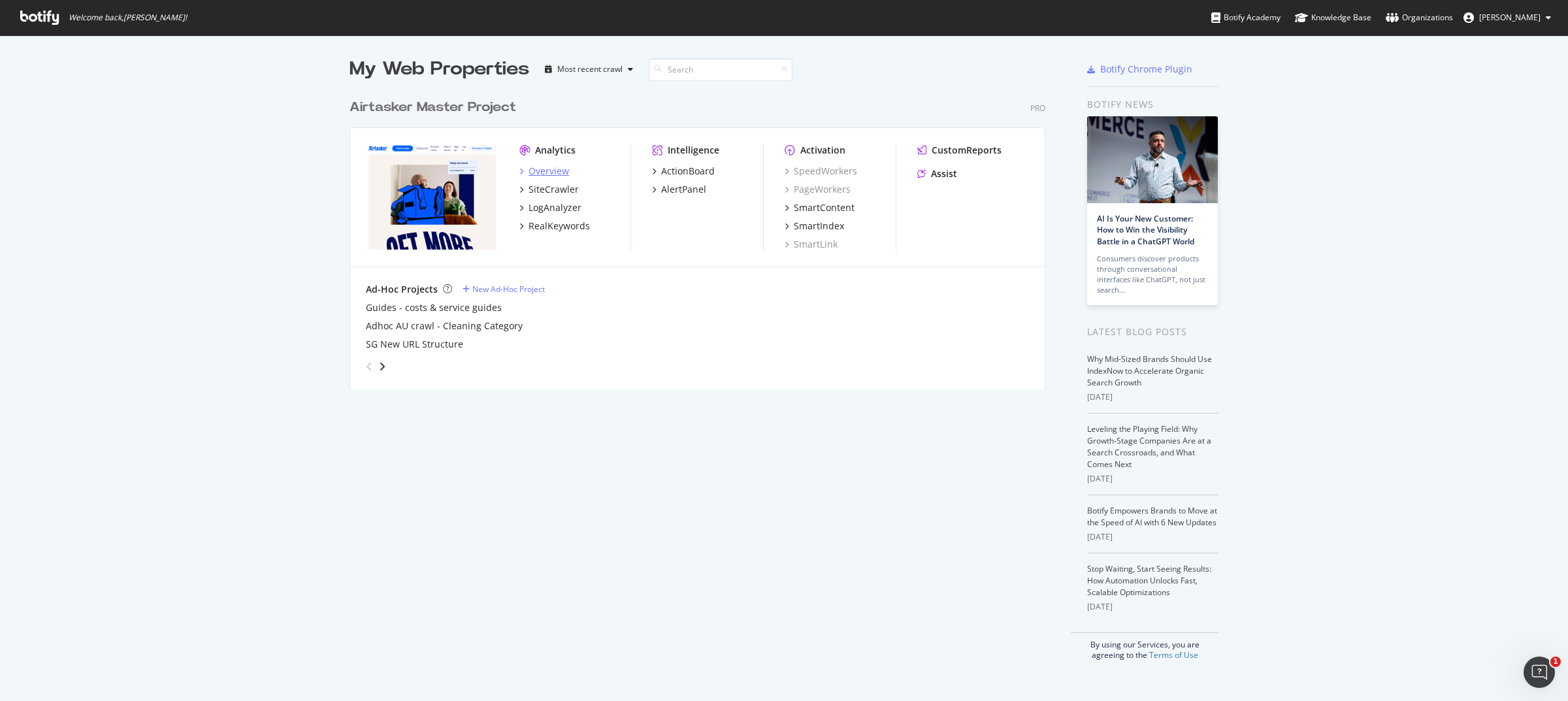
click at [519, 171] on icon "grid" at bounding box center [521, 171] width 4 height 6
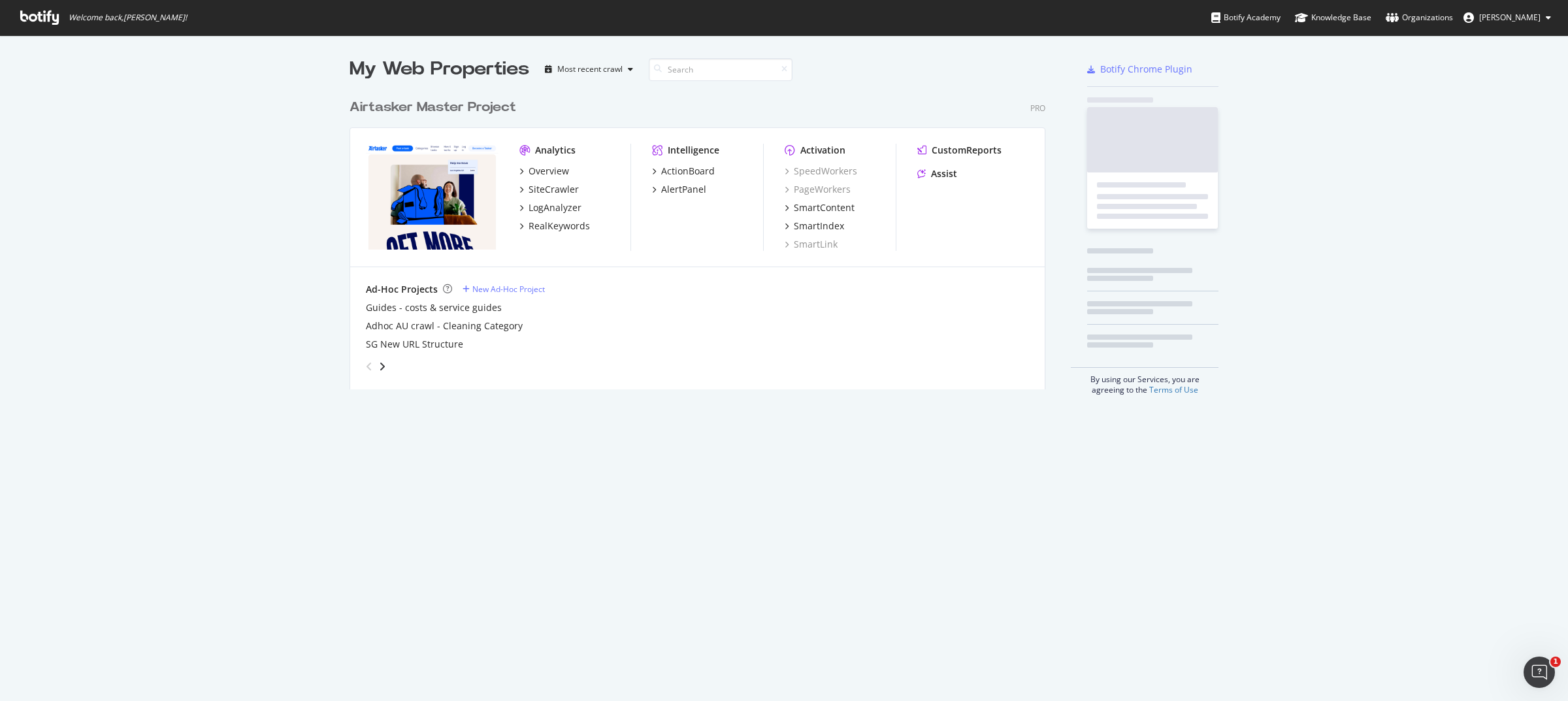
scroll to position [295, 694]
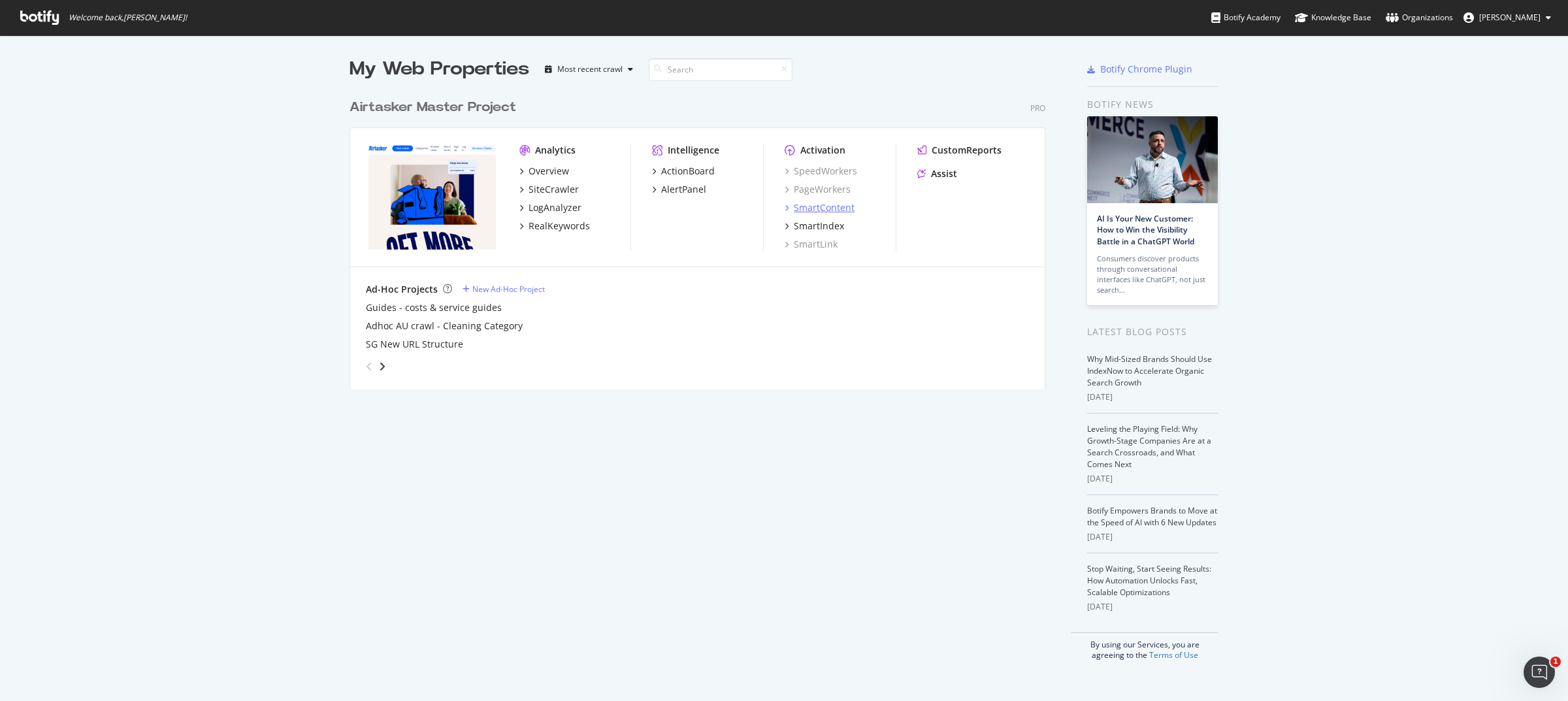
click at [826, 209] on div "SmartContent" at bounding box center [824, 208] width 61 height 13
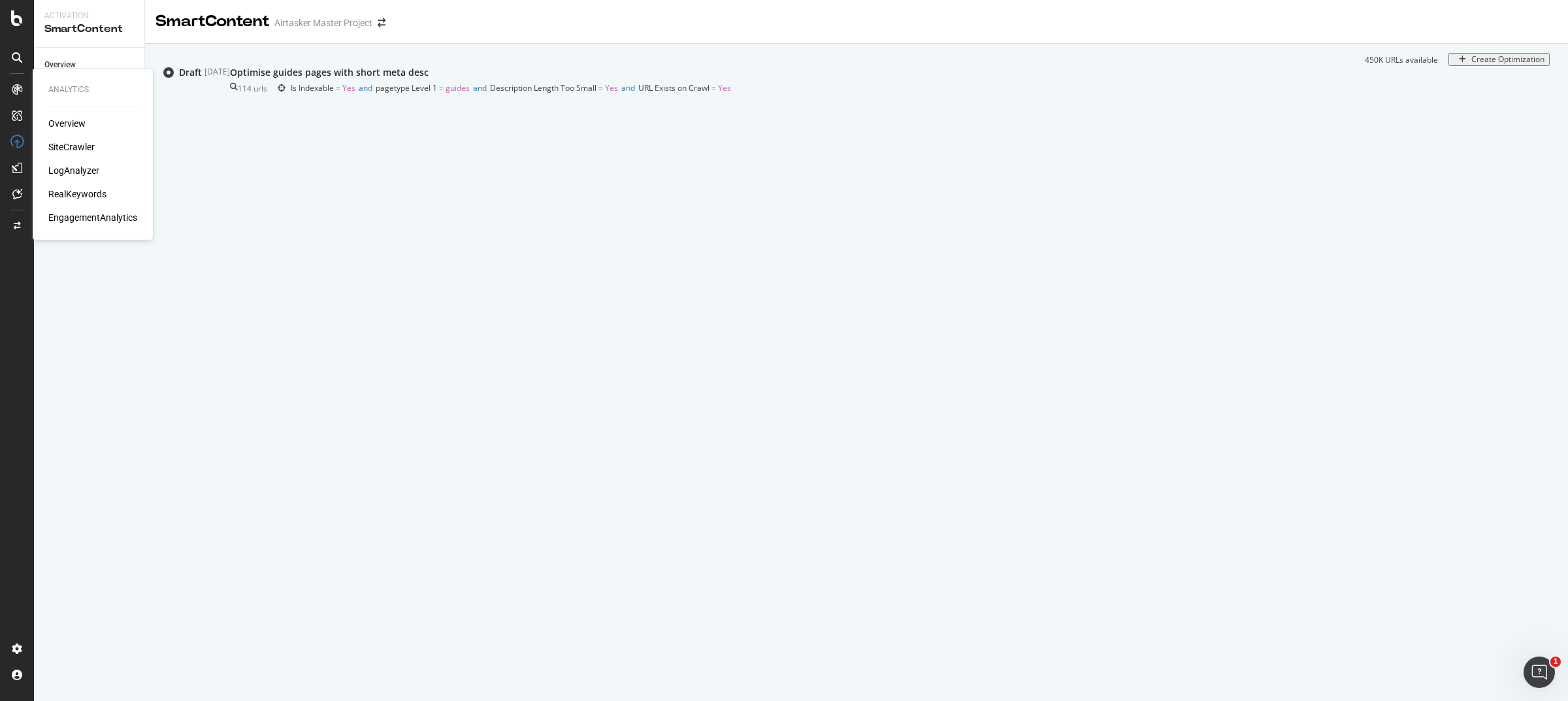
click at [66, 145] on div "SiteCrawler" at bounding box center [71, 147] width 47 height 13
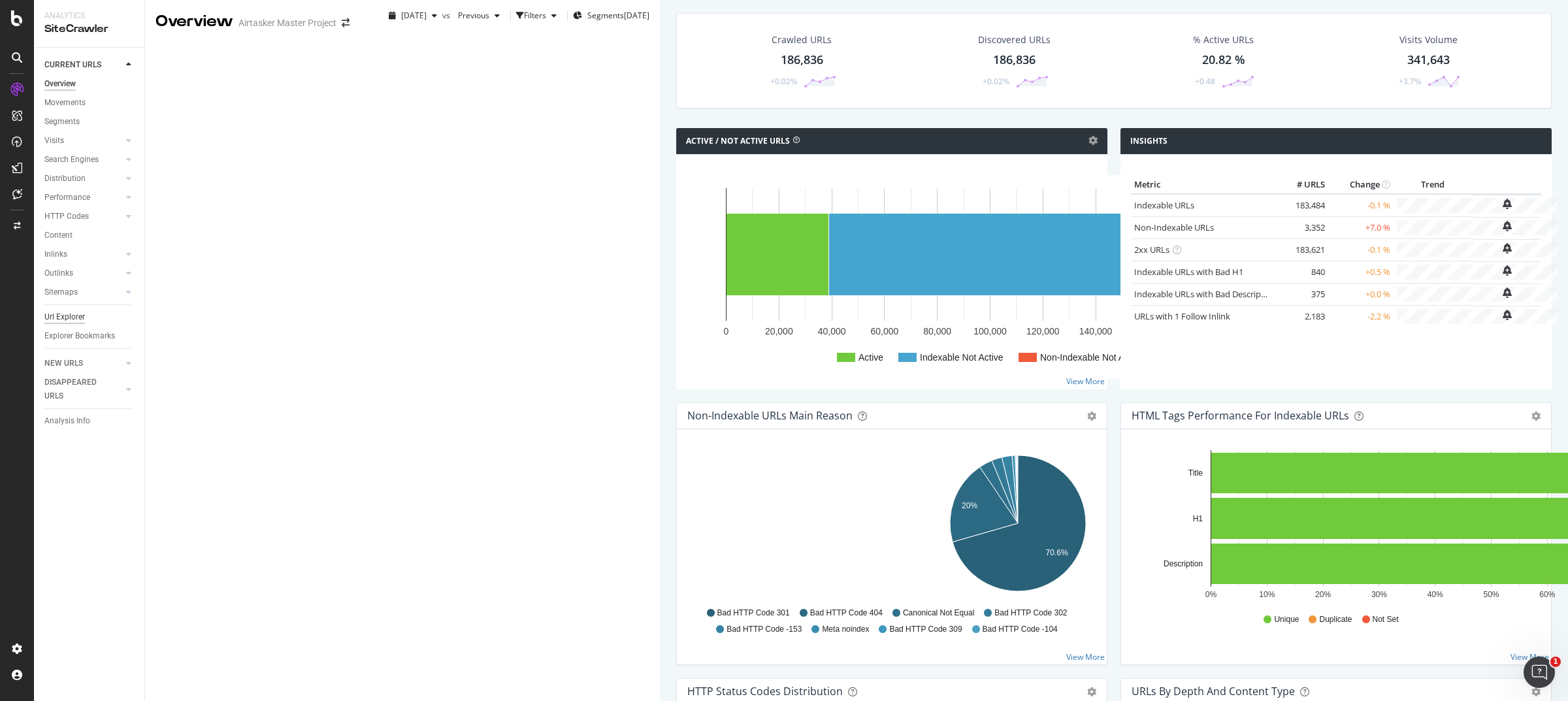
click at [66, 317] on div "Url Explorer" at bounding box center [64, 317] width 40 height 13
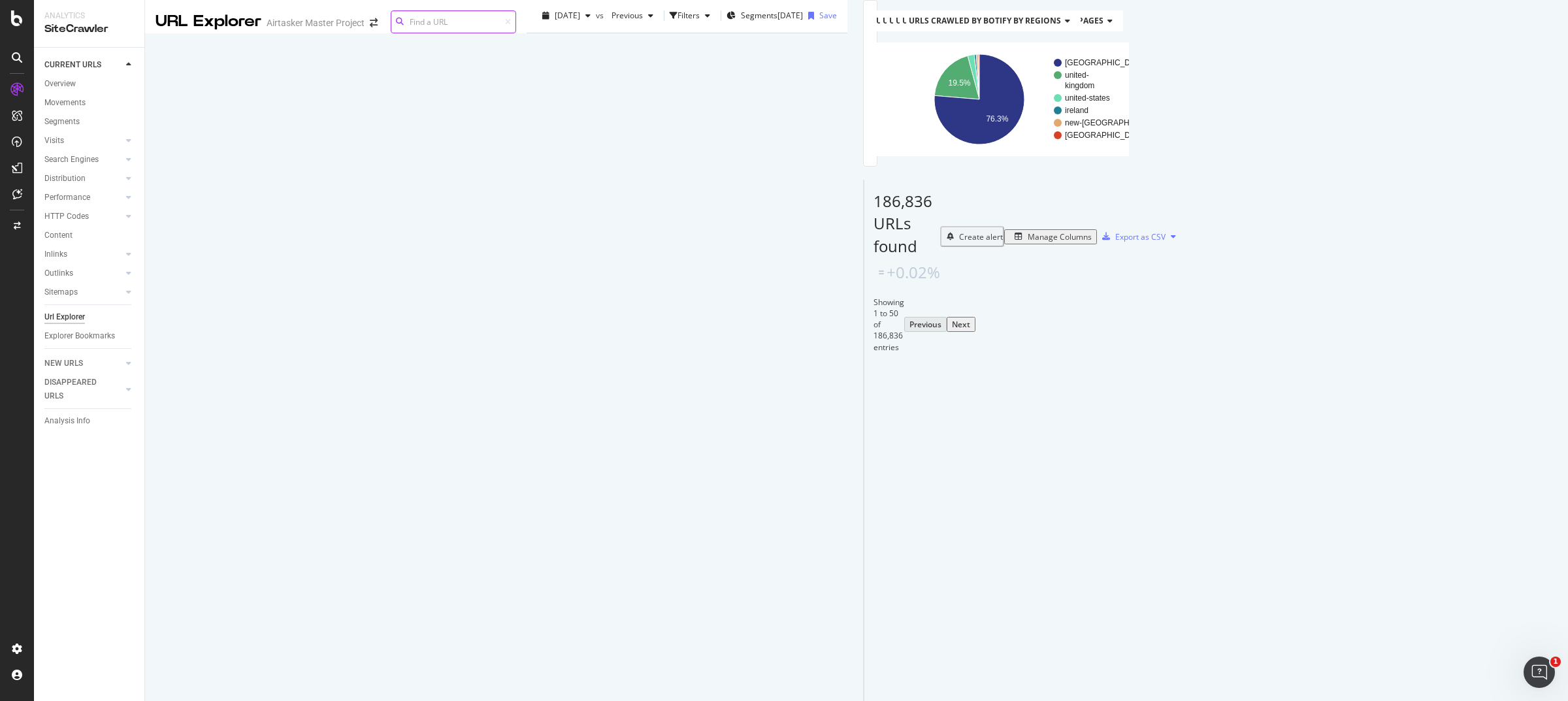
paste input "[URL][DOMAIN_NAME]"
type input "[URL][DOMAIN_NAME]"
click at [1397, 39] on div "[URL][DOMAIN_NAME]" at bounding box center [1373, 33] width 343 height 11
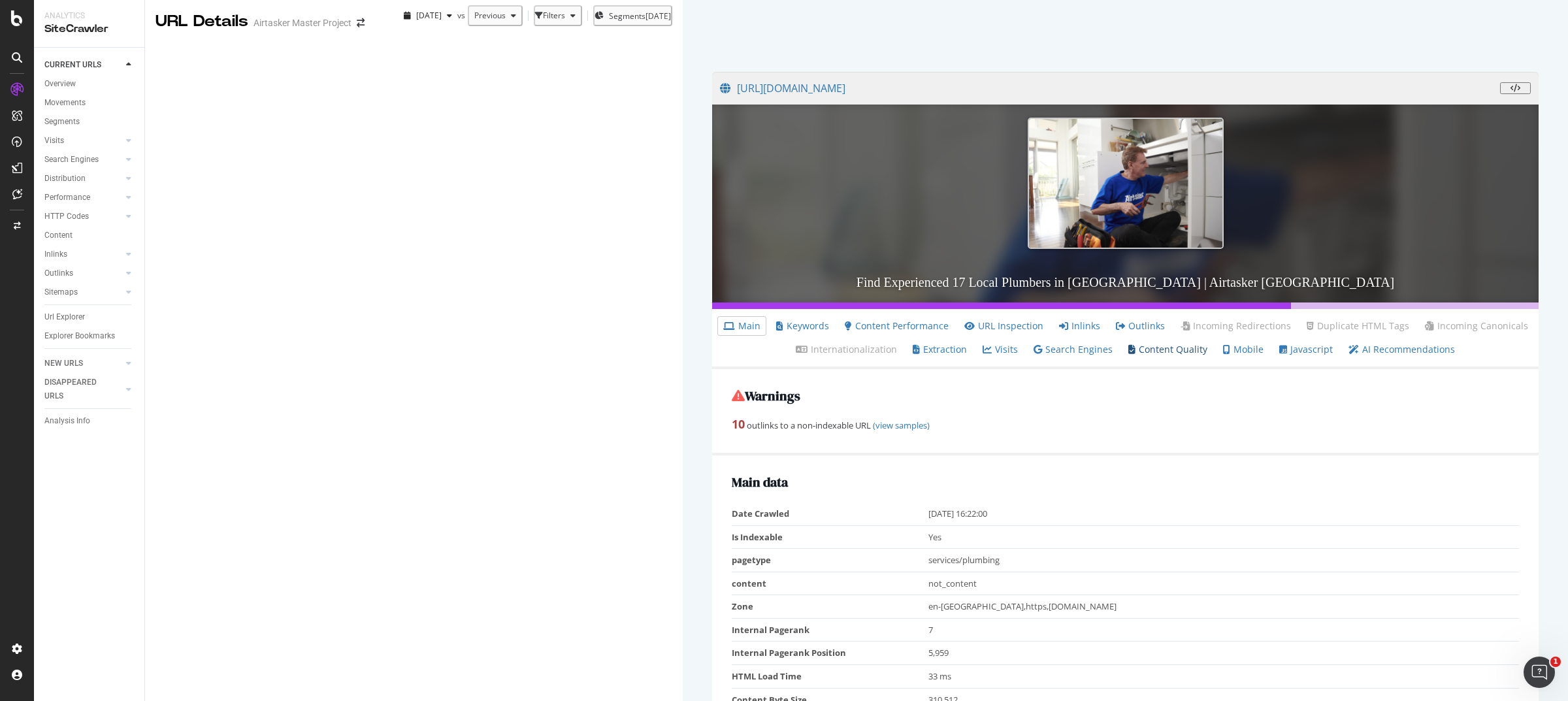
click at [1207, 356] on link "Content Quality" at bounding box center [1168, 349] width 79 height 13
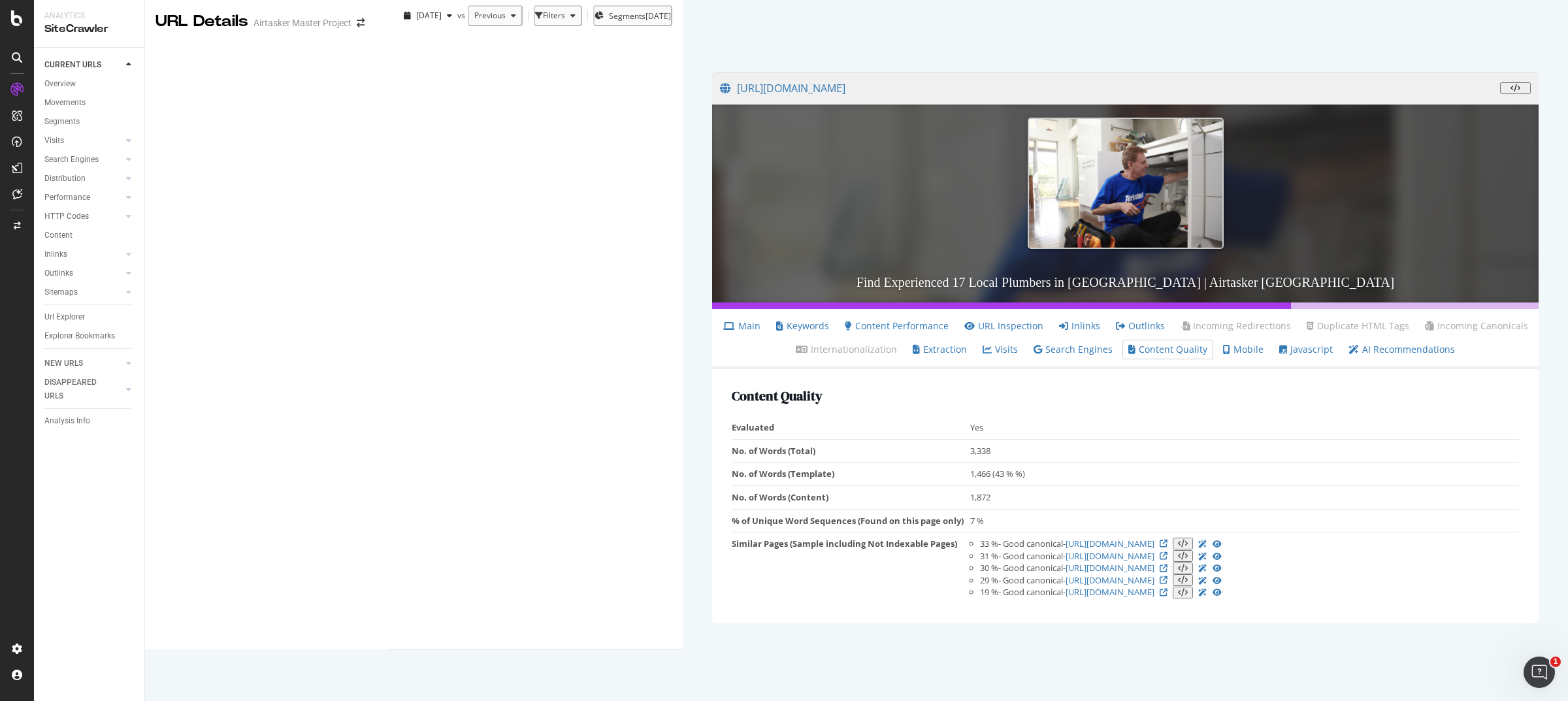
scroll to position [56, 0]
drag, startPoint x: 517, startPoint y: 530, endPoint x: 549, endPoint y: 530, distance: 32.0
click at [731, 530] on tr "% of Unique Word Sequences (Found on this page only) 7 %" at bounding box center [1125, 521] width 787 height 24
click at [970, 530] on td "7 %" at bounding box center [1244, 521] width 549 height 24
click at [65, 83] on div "Overview" at bounding box center [60, 84] width 32 height 13
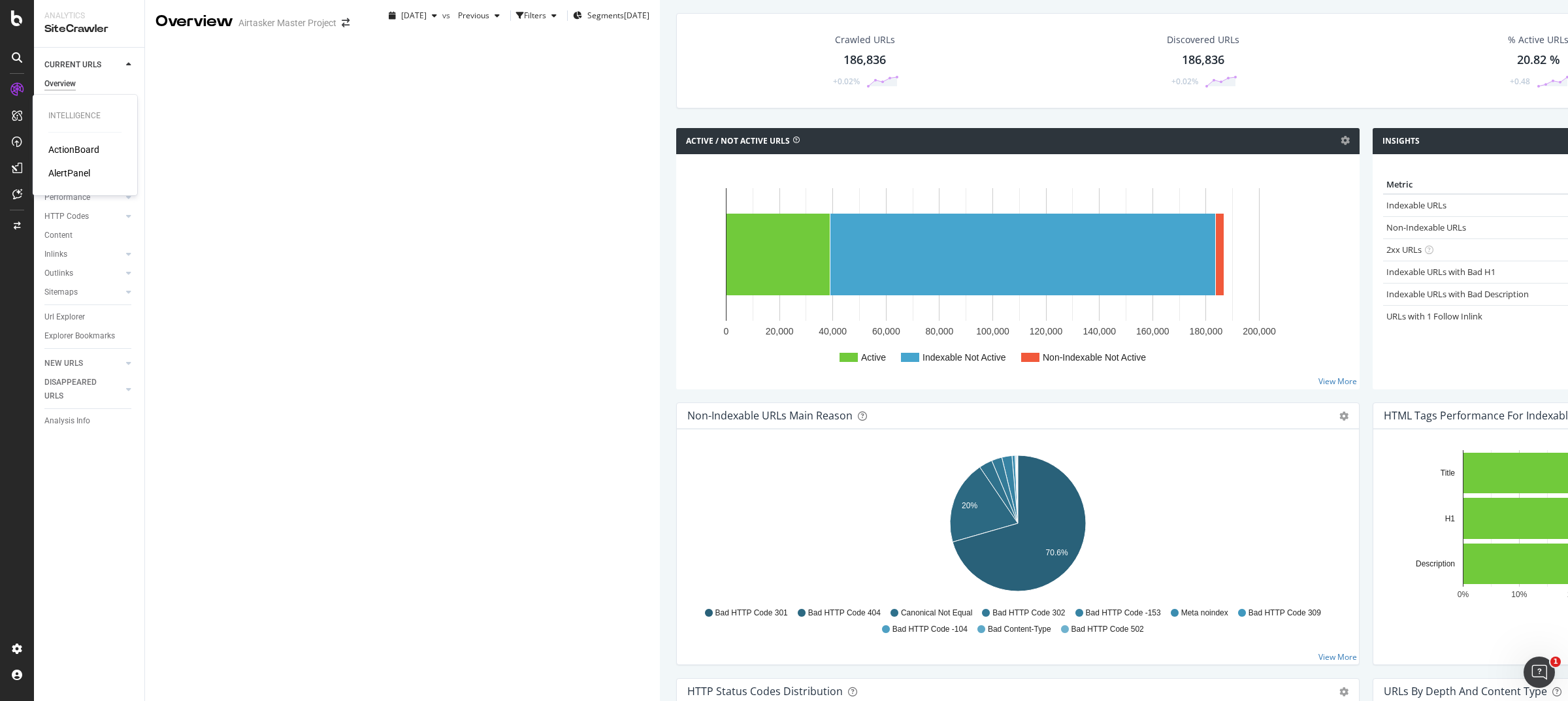
click at [58, 146] on div "ActionBoard" at bounding box center [73, 149] width 51 height 13
